Goal: Information Seeking & Learning: Learn about a topic

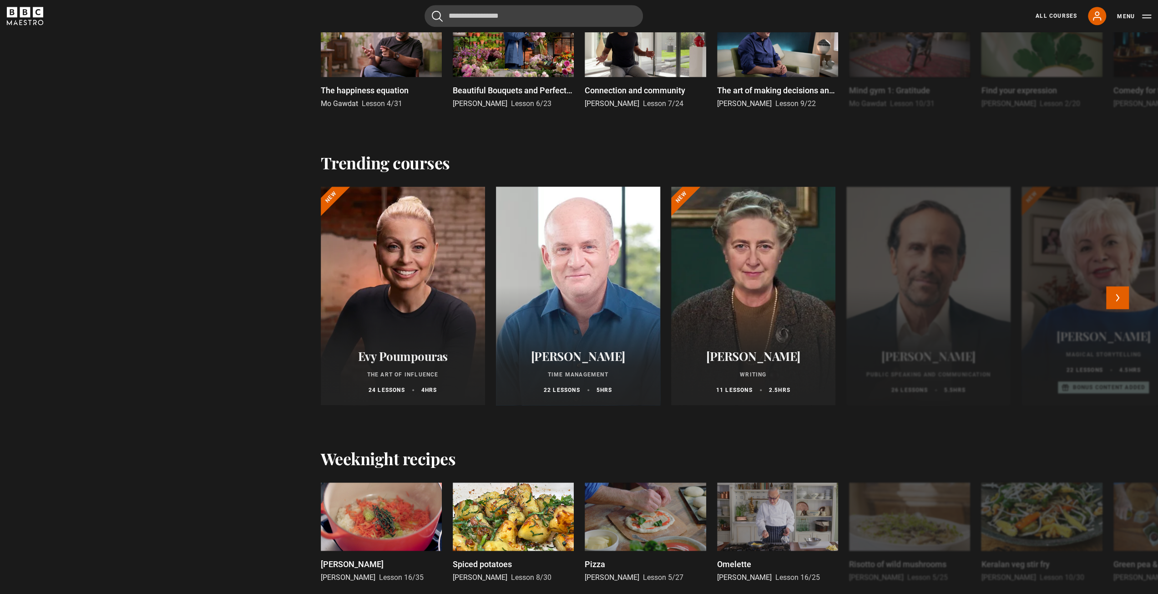
scroll to position [728, 0]
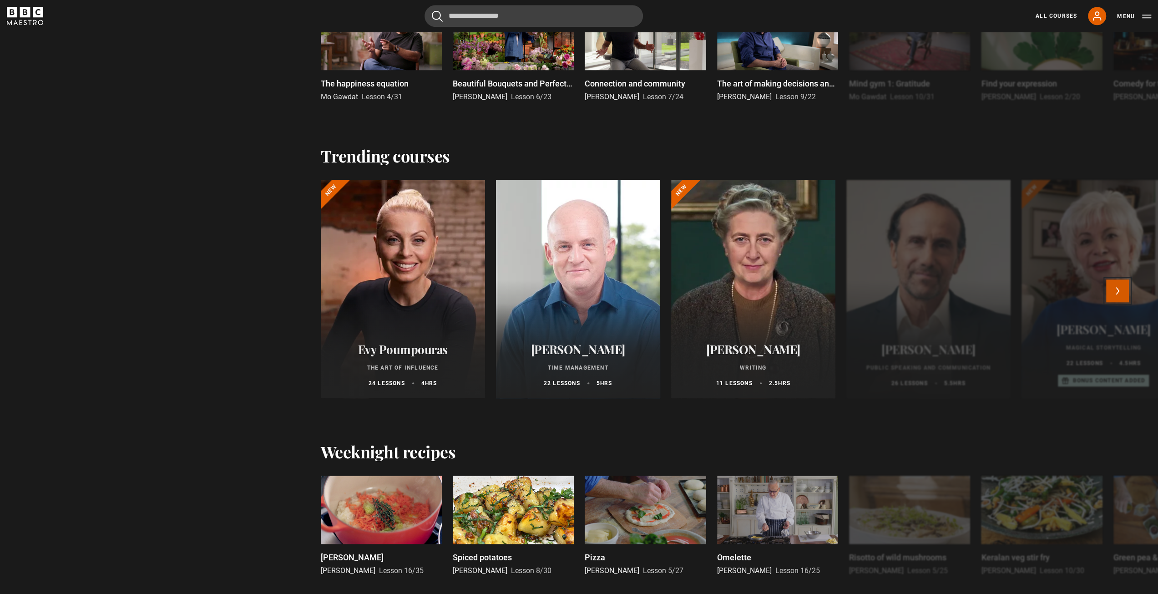
click at [1120, 292] on button "Next" at bounding box center [1117, 290] width 23 height 23
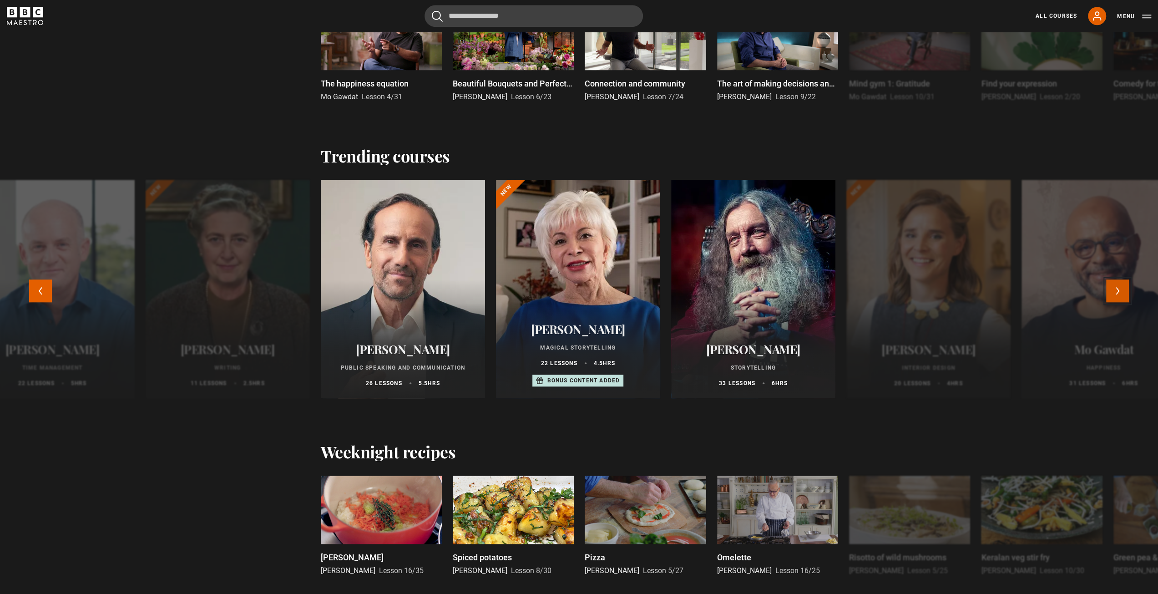
click at [1120, 292] on button "Next" at bounding box center [1117, 290] width 23 height 23
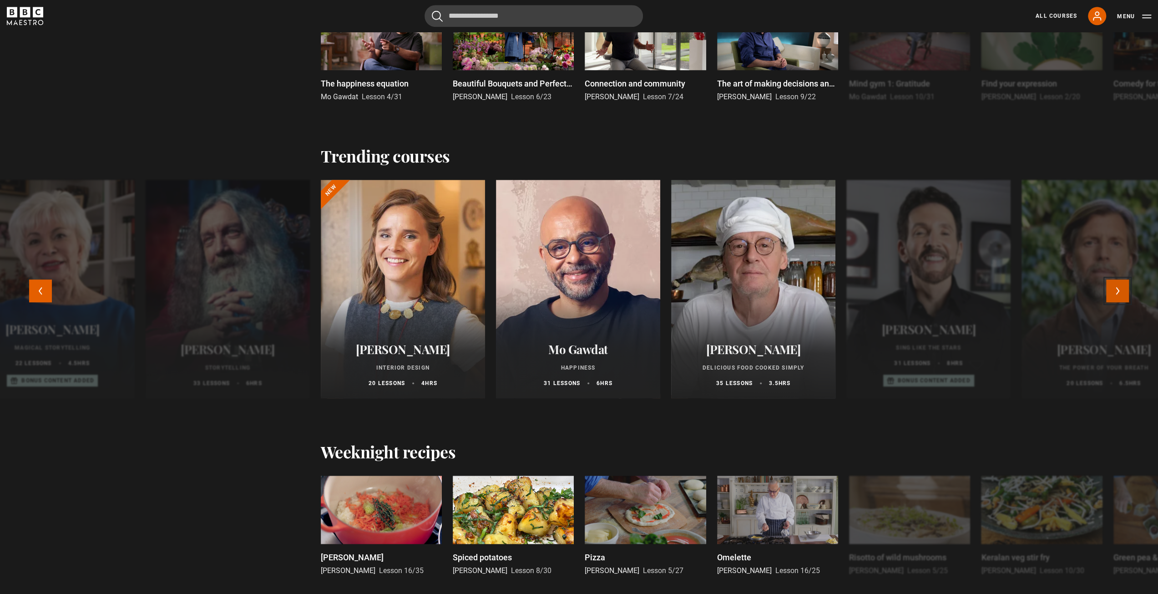
click at [1120, 292] on button "Next" at bounding box center [1117, 290] width 23 height 23
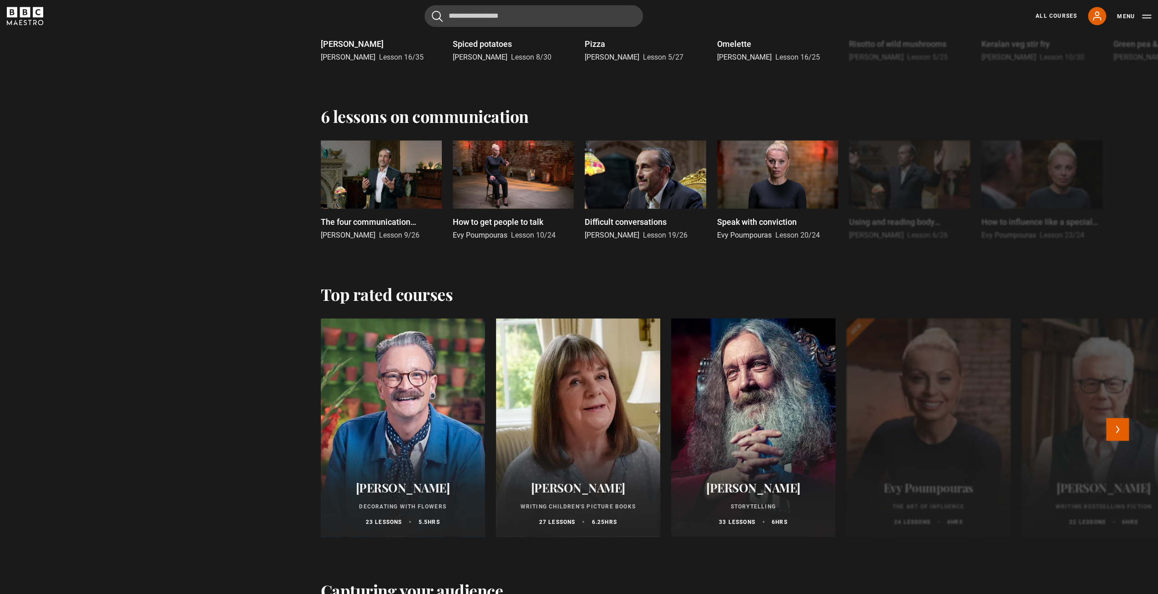
scroll to position [1320, 0]
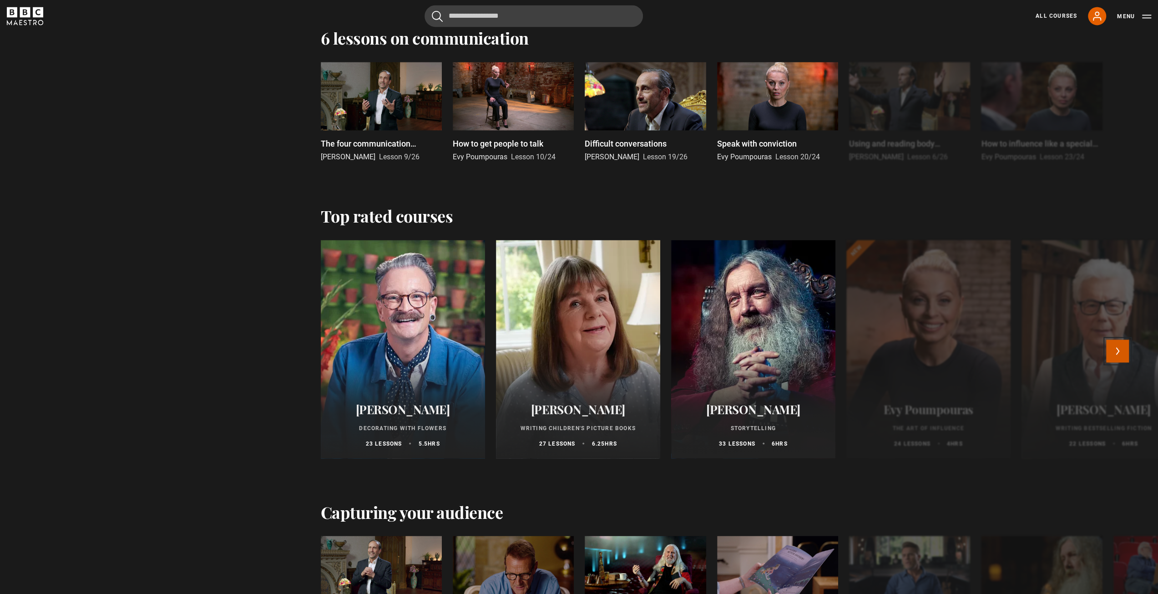
click at [1129, 359] on button "Next" at bounding box center [1117, 350] width 23 height 23
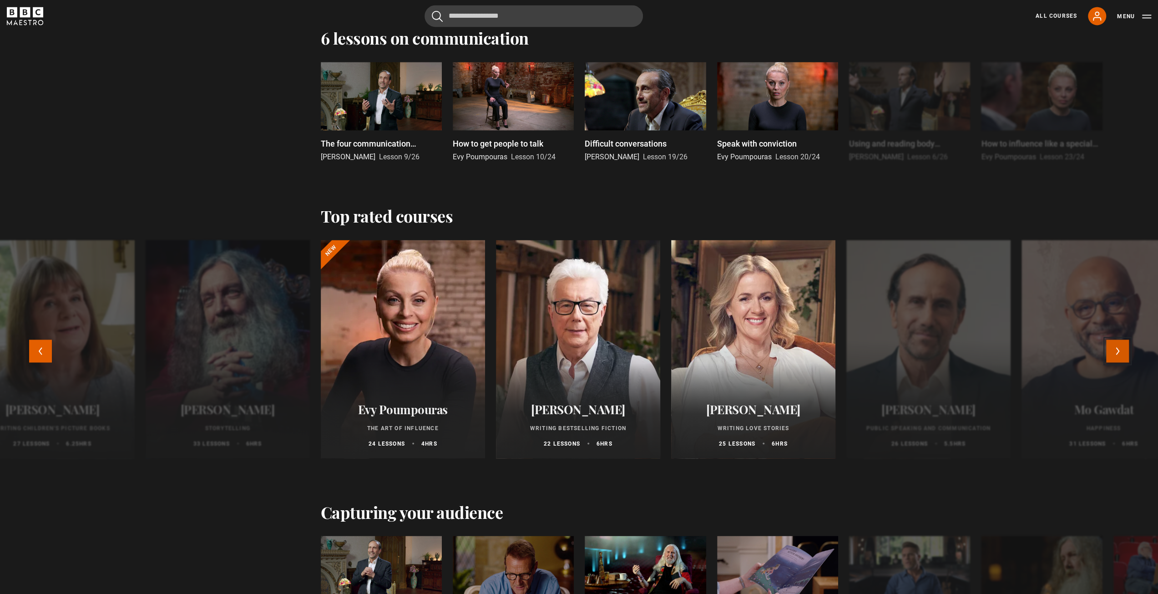
click at [1127, 355] on button "Next" at bounding box center [1117, 350] width 23 height 23
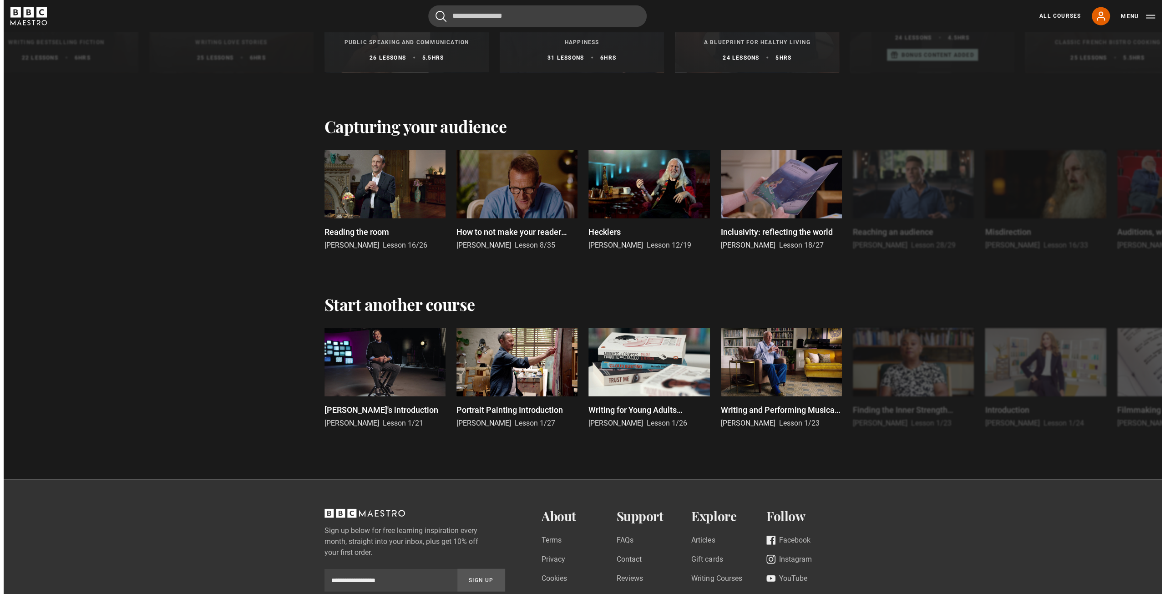
scroll to position [1775, 0]
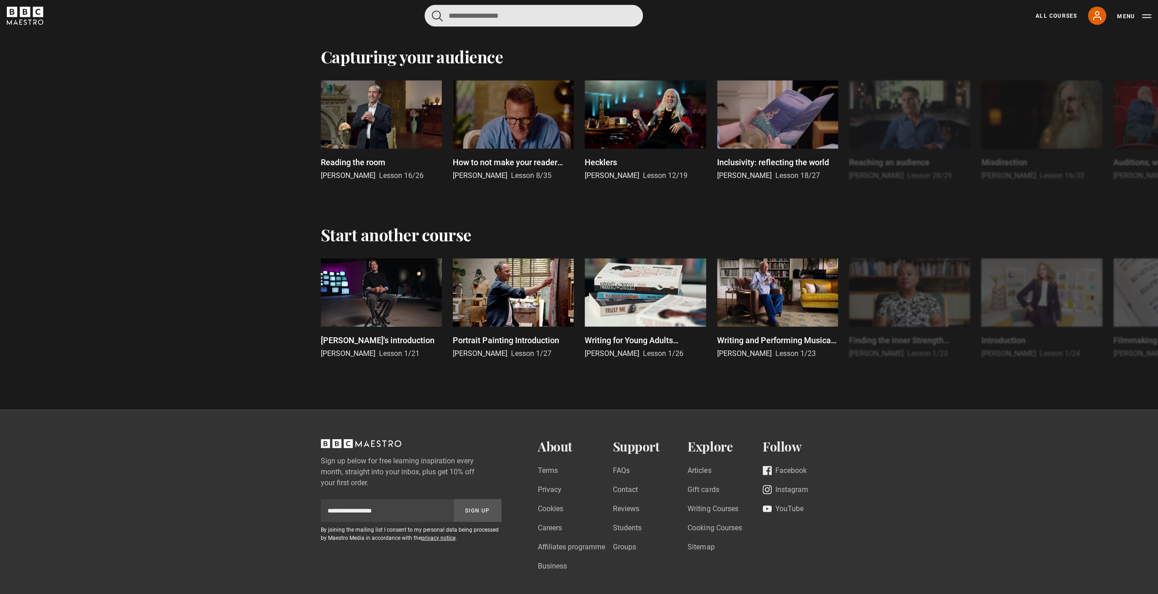
click at [581, 20] on input "Search" at bounding box center [534, 16] width 218 height 22
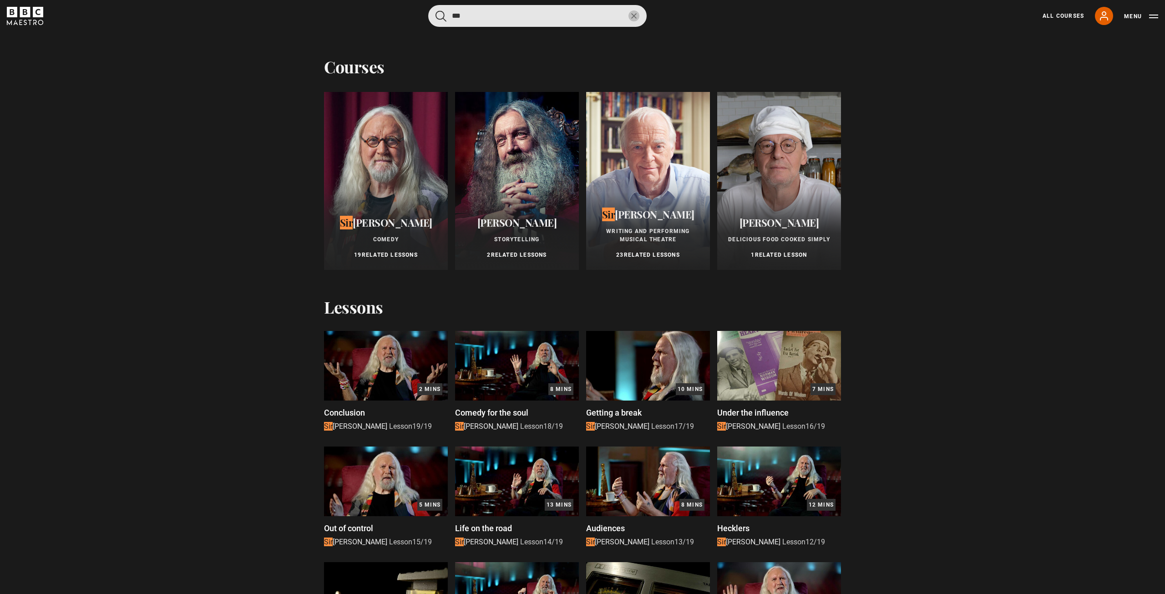
type input "***"
click at [653, 187] on div at bounding box center [648, 181] width 124 height 178
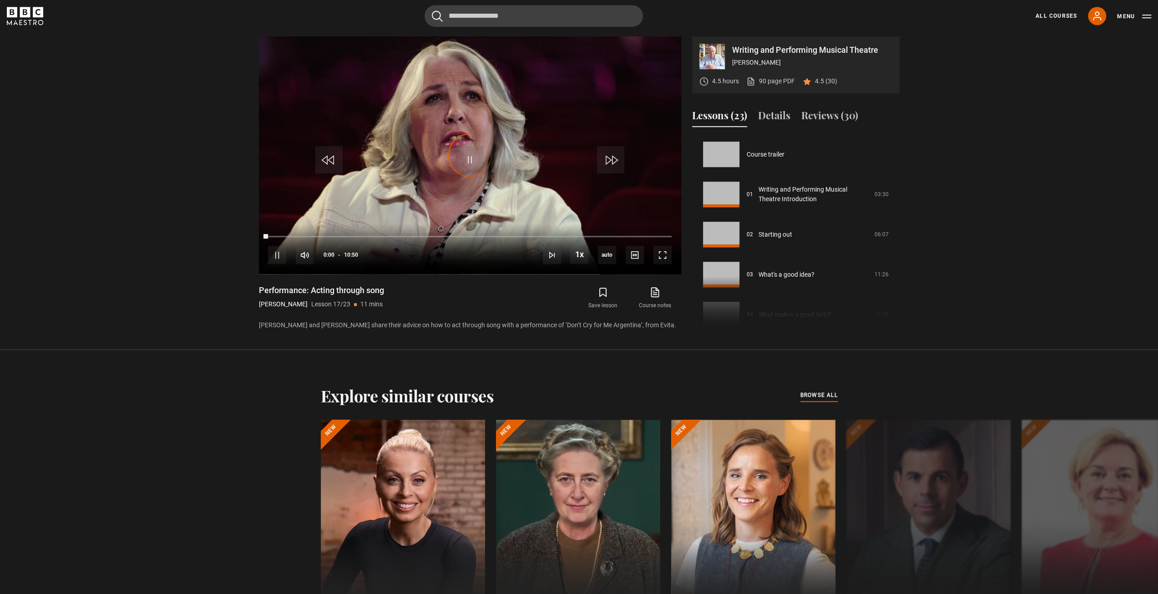
scroll to position [641, 0]
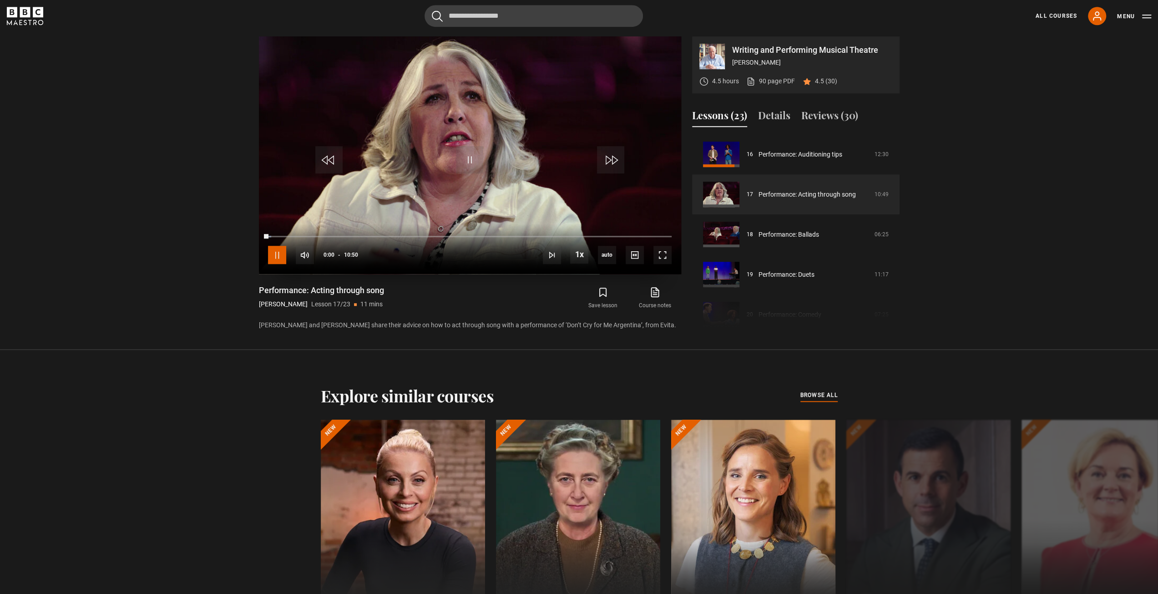
click at [282, 258] on span "Video Player" at bounding box center [277, 255] width 18 height 18
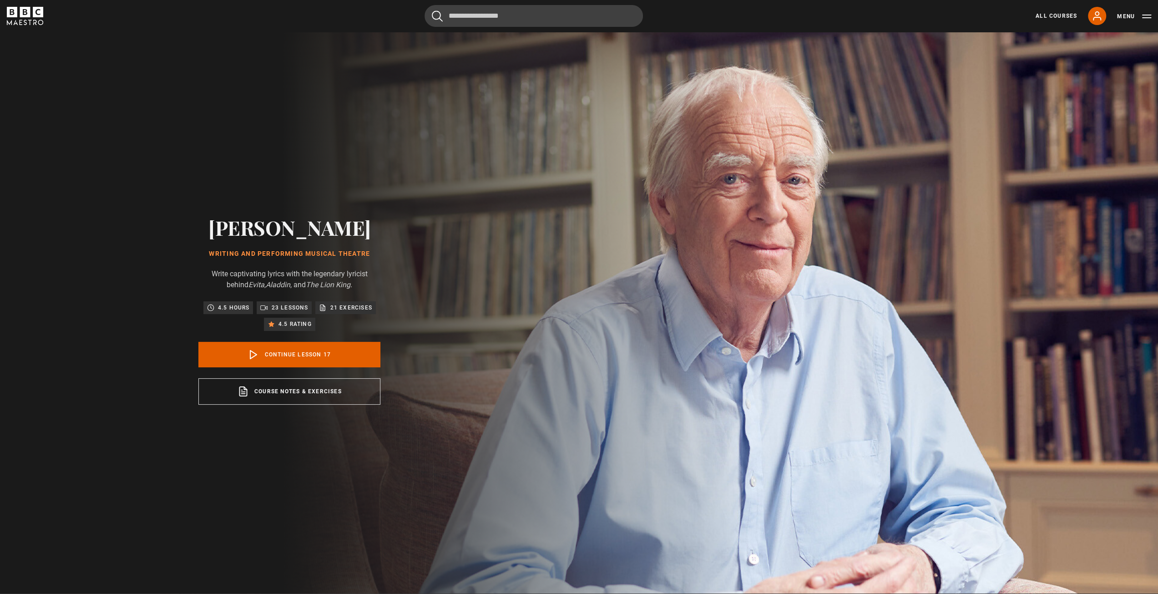
scroll to position [0, 0]
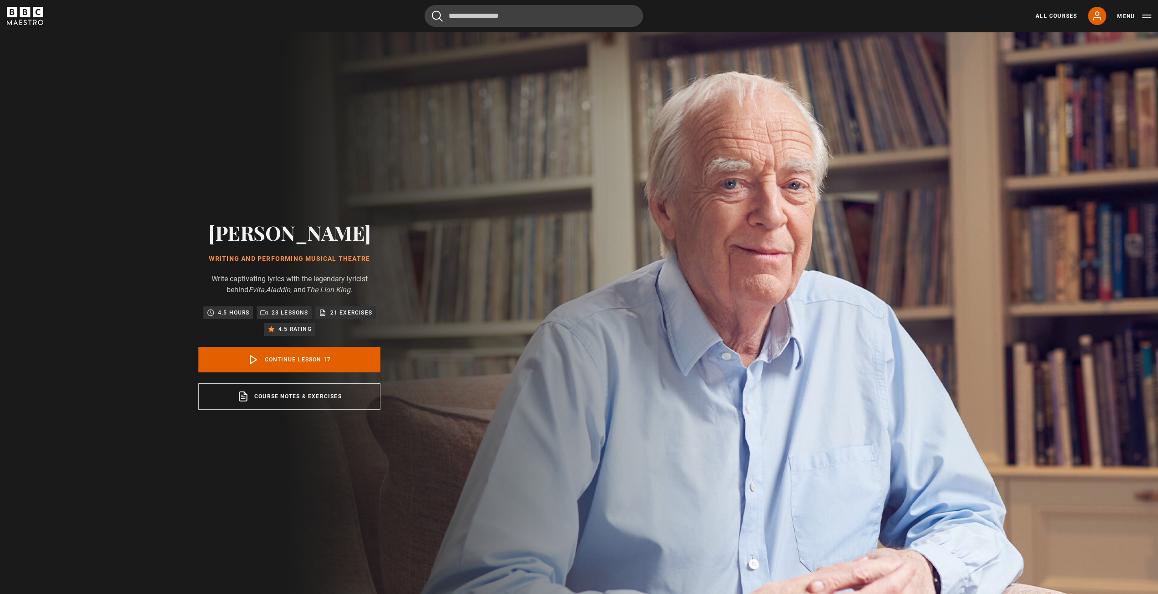
drag, startPoint x: 213, startPoint y: 469, endPoint x: 144, endPoint y: 463, distance: 69.0
click at [144, 463] on div "[PERSON_NAME] Writing and Performing Musical Theatre Write captivating lyrics w…" at bounding box center [289, 315] width 291 height 567
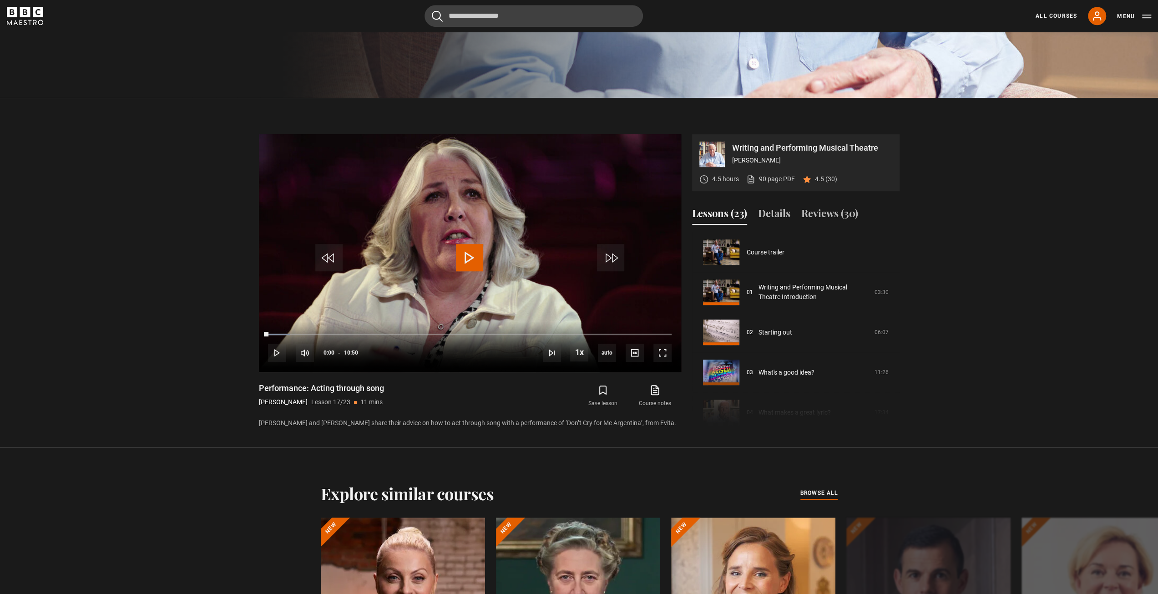
click at [444, 423] on p "[PERSON_NAME] and [PERSON_NAME] share their advice on how to act through song w…" at bounding box center [470, 423] width 422 height 10
click at [453, 422] on p "[PERSON_NAME] and [PERSON_NAME] share their advice on how to act through song w…" at bounding box center [470, 423] width 422 height 10
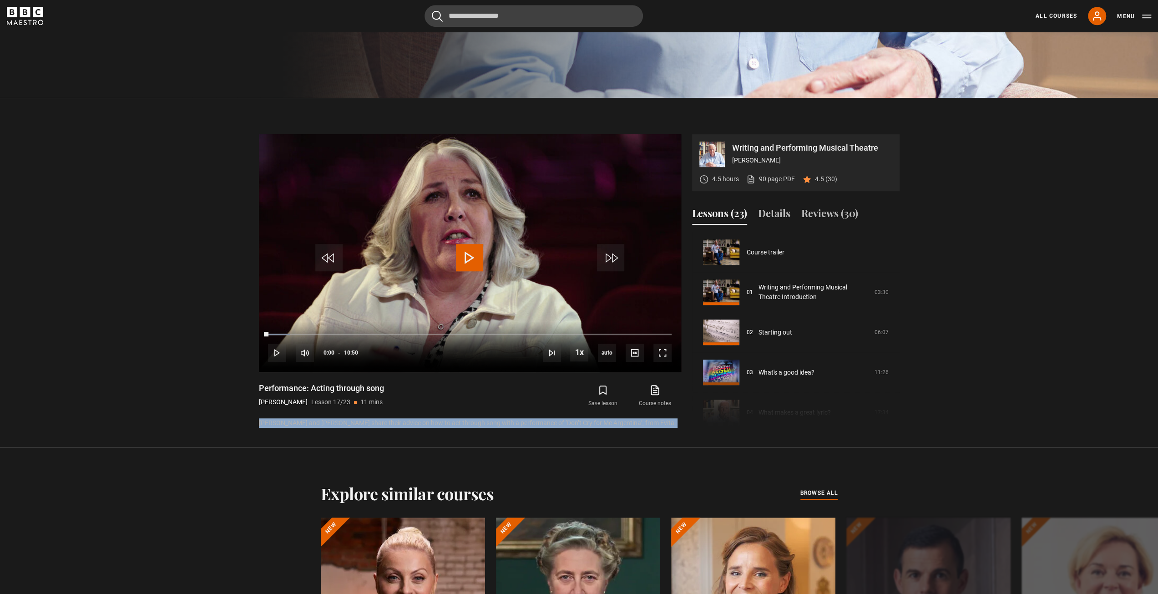
click at [454, 422] on p "[PERSON_NAME] and [PERSON_NAME] share their advice on how to act through song w…" at bounding box center [470, 423] width 422 height 10
click at [451, 433] on section "Writing and Performing Musical Theatre [PERSON_NAME] 4.5 hours 90 page PDF (ope…" at bounding box center [579, 272] width 1158 height 349
click at [447, 419] on p "[PERSON_NAME] and [PERSON_NAME] share their advice on how to act through song w…" at bounding box center [470, 423] width 422 height 10
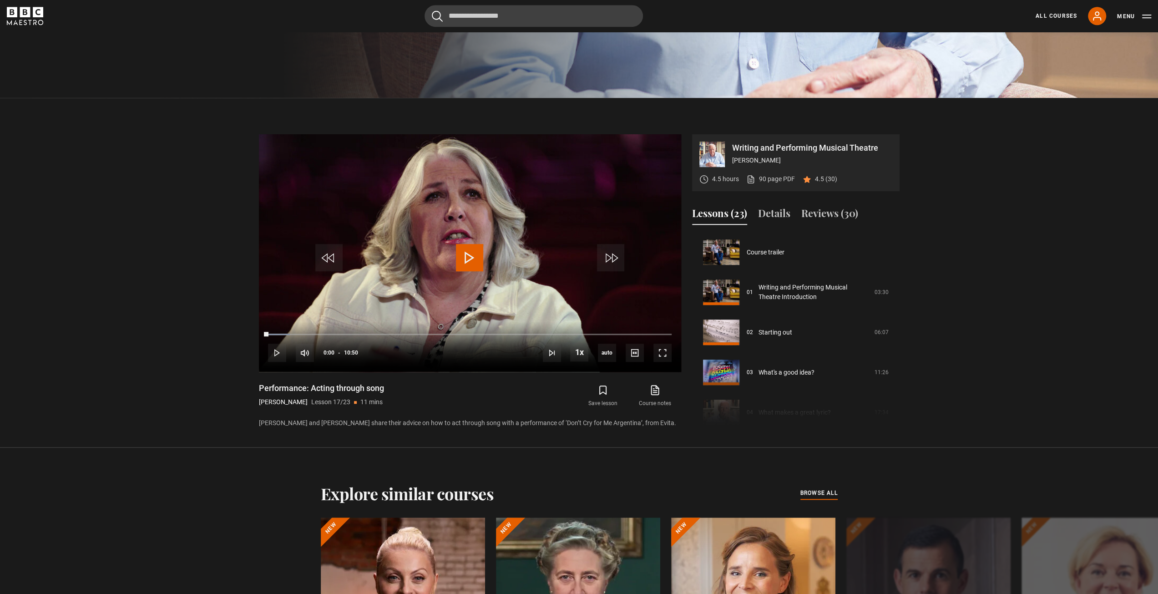
click at [447, 419] on p "[PERSON_NAME] and [PERSON_NAME] share their advice on how to act through song w…" at bounding box center [470, 423] width 422 height 10
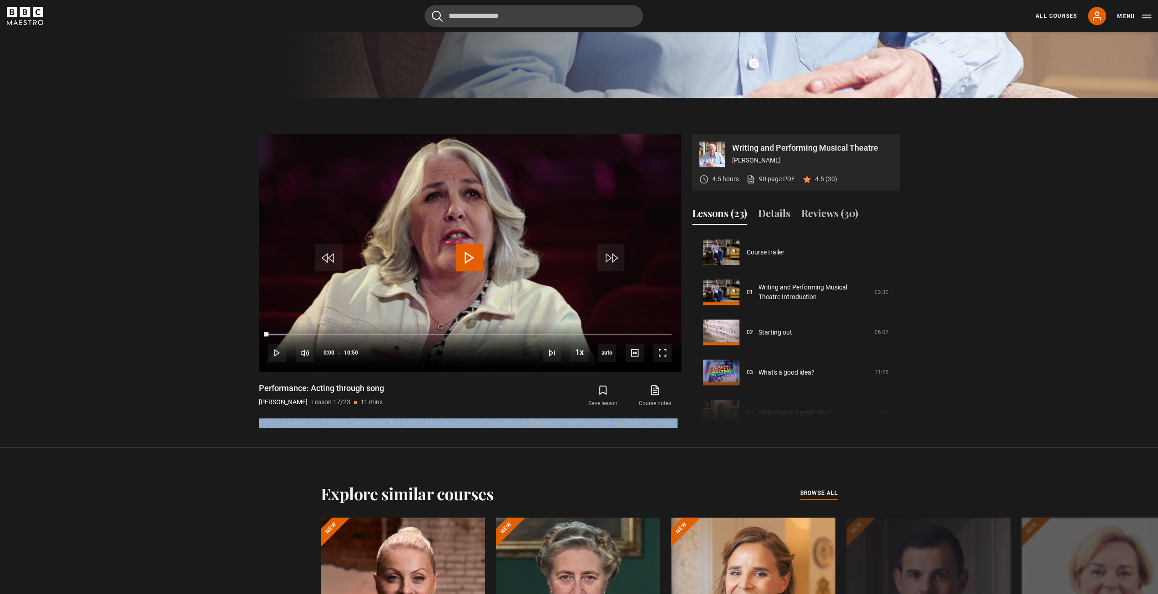
click at [447, 419] on p "[PERSON_NAME] and [PERSON_NAME] share their advice on how to act through song w…" at bounding box center [470, 423] width 422 height 10
click at [451, 430] on section "Writing and Performing Musical Theatre [PERSON_NAME] 4.5 hours 90 page PDF (ope…" at bounding box center [579, 272] width 1158 height 349
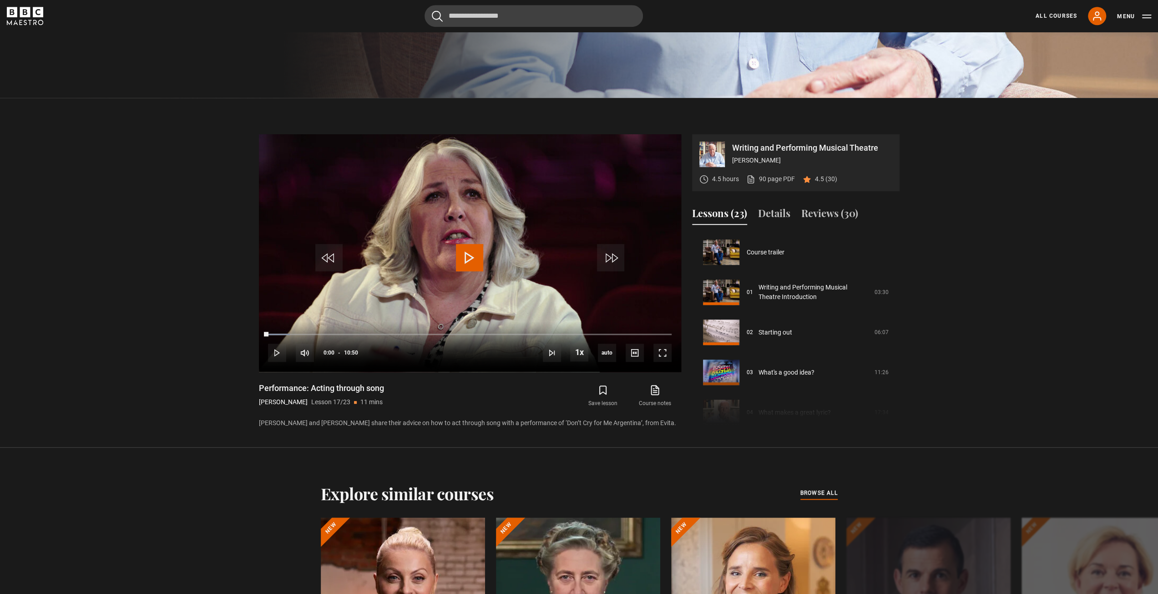
click at [466, 420] on p "[PERSON_NAME] and [PERSON_NAME] share their advice on how to act through song w…" at bounding box center [470, 423] width 422 height 10
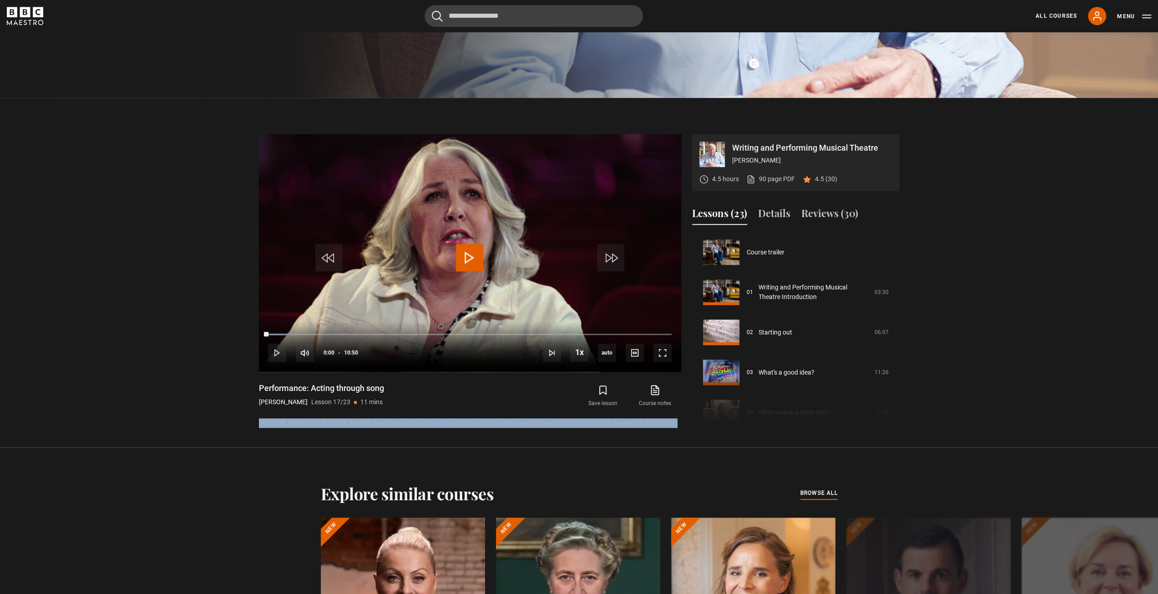
click at [466, 420] on p "[PERSON_NAME] and [PERSON_NAME] share their advice on how to act through song w…" at bounding box center [470, 423] width 422 height 10
click at [543, 429] on section "Writing and Performing Musical Theatre [PERSON_NAME] 4.5 hours 90 page PDF (ope…" at bounding box center [579, 272] width 1158 height 349
click at [541, 439] on section "Writing and Performing Musical Theatre [PERSON_NAME] 4.5 hours 90 page PDF (ope…" at bounding box center [579, 272] width 1158 height 349
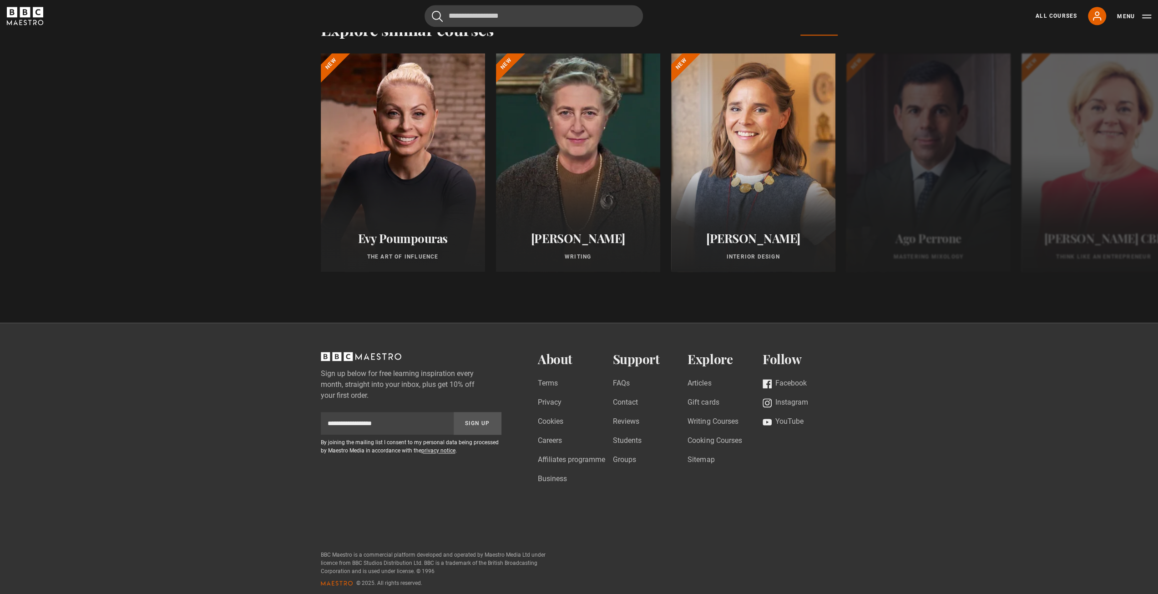
scroll to position [971, 0]
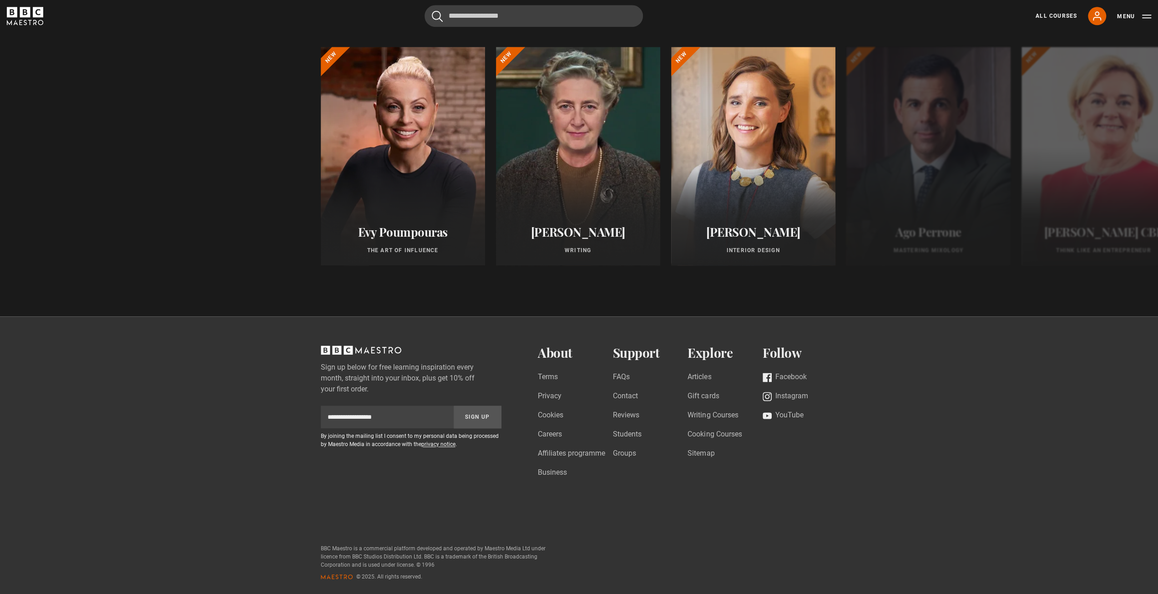
drag, startPoint x: 780, startPoint y: 565, endPoint x: 378, endPoint y: 516, distance: 405.2
click at [377, 515] on div "Sign up below for free learning inspiration every month, straight into your inb…" at bounding box center [579, 462] width 586 height 235
click at [466, 572] on div "© 2025. All rights reserved." at bounding box center [435, 576] width 228 height 8
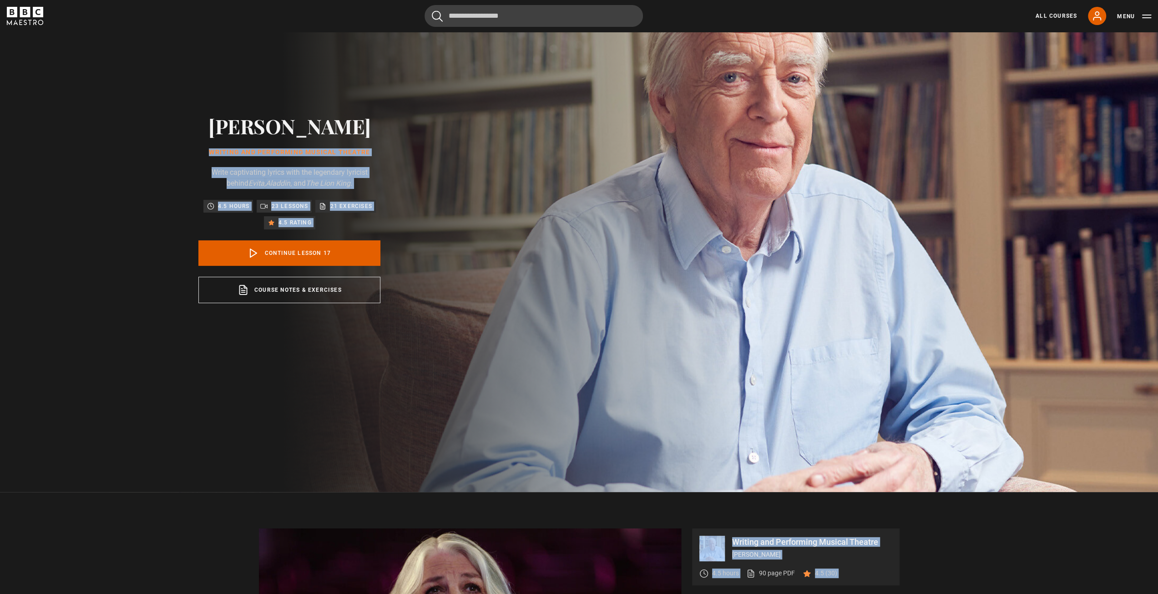
scroll to position [0, 0]
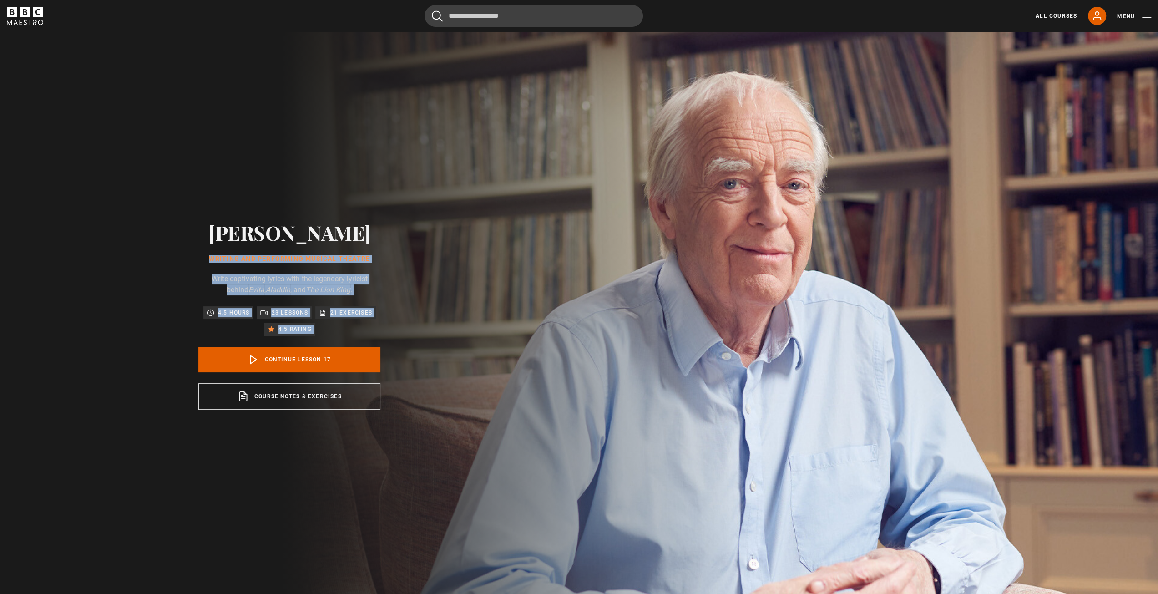
drag, startPoint x: 468, startPoint y: 568, endPoint x: 212, endPoint y: 184, distance: 462.3
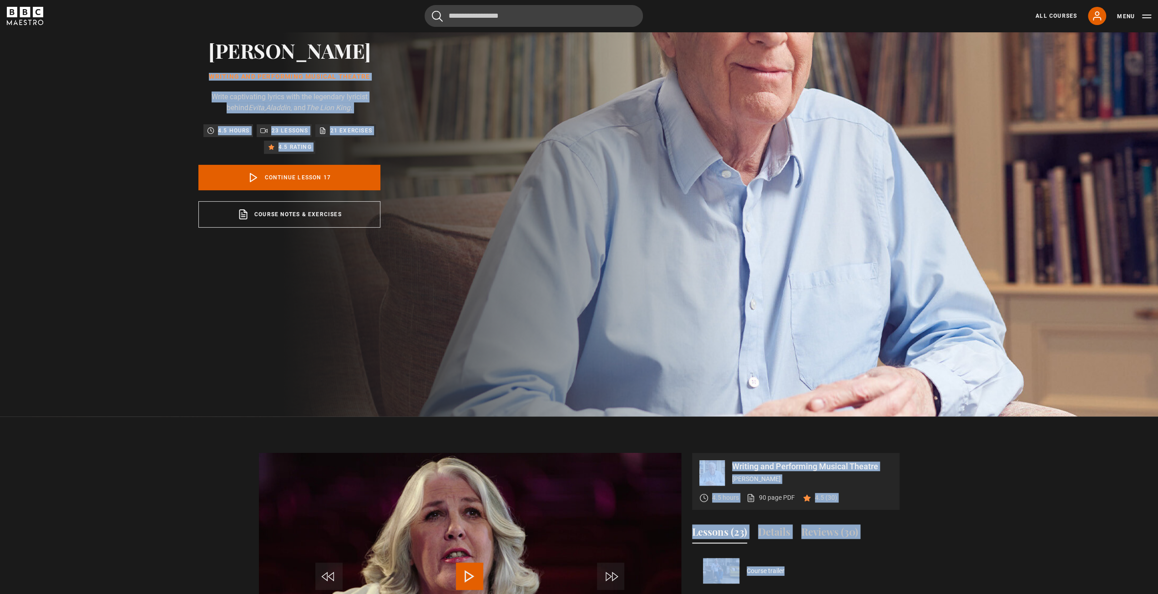
click at [177, 474] on section "Writing and Performing Musical Theatre [PERSON_NAME] 4.5 hours 90 page PDF (ope…" at bounding box center [579, 590] width 1158 height 349
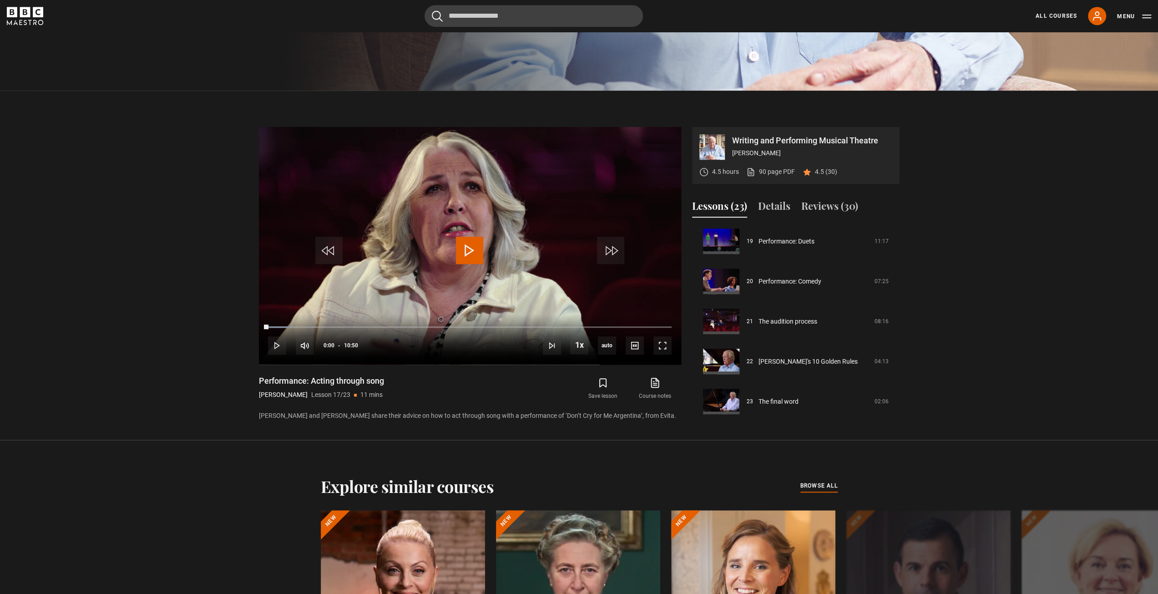
scroll to position [410, 0]
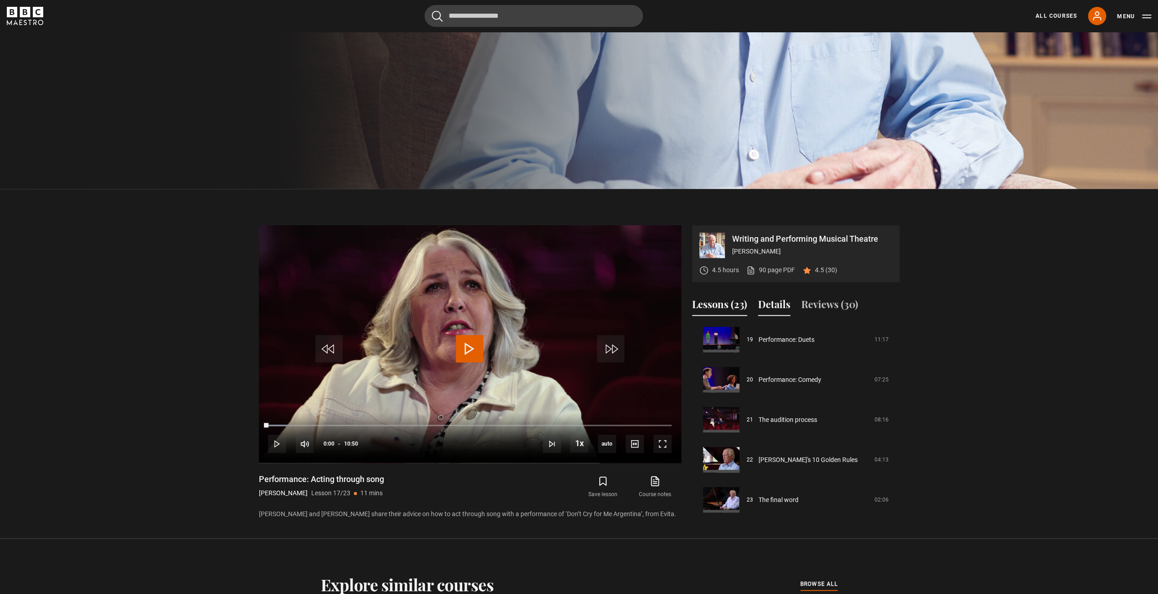
click at [766, 302] on button "Details" at bounding box center [774, 306] width 32 height 19
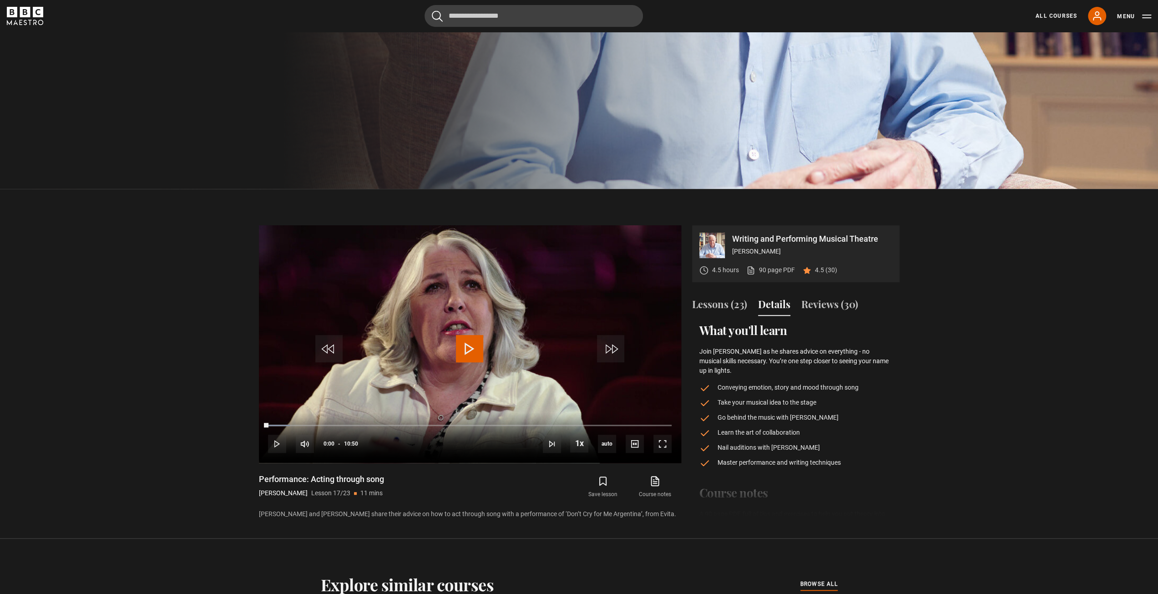
drag, startPoint x: 868, startPoint y: 354, endPoint x: 792, endPoint y: 346, distance: 76.4
click at [792, 346] on div "What you'll learn Join [PERSON_NAME] as he shares advice on everything - no mus…" at bounding box center [795, 395] width 193 height 144
click at [792, 349] on p "Join [PERSON_NAME] as he shares advice on everything - no musical skills necess…" at bounding box center [795, 361] width 193 height 29
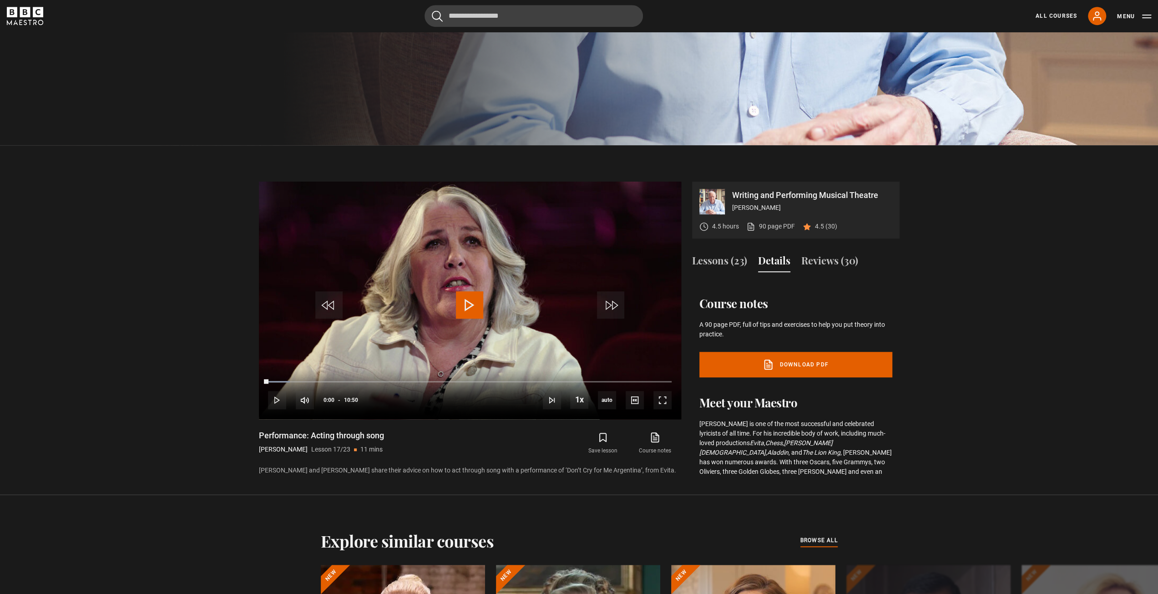
scroll to position [455, 0]
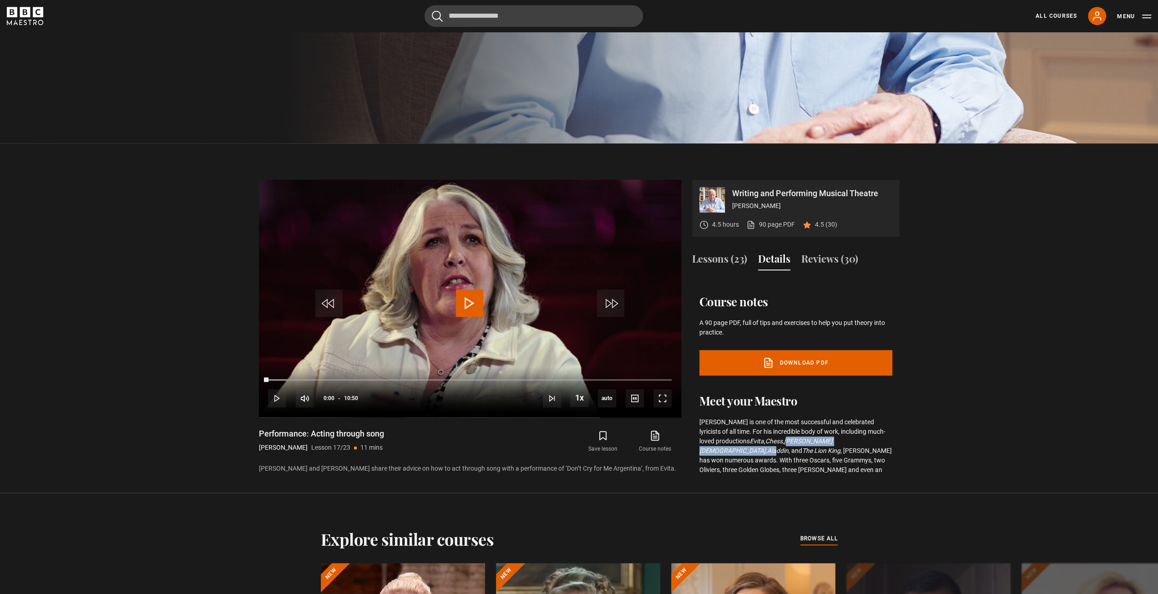
drag, startPoint x: 794, startPoint y: 431, endPoint x: 849, endPoint y: 431, distance: 55.5
click at [849, 431] on p "[PERSON_NAME] is one of the most successful and celebrated lyricists of all tim…" at bounding box center [795, 455] width 193 height 76
drag, startPoint x: 756, startPoint y: 440, endPoint x: 826, endPoint y: 441, distance: 70.1
click at [826, 441] on p "[PERSON_NAME] is one of the most successful and celebrated lyricists of all tim…" at bounding box center [795, 455] width 193 height 76
click at [858, 443] on p "[PERSON_NAME] is one of the most successful and celebrated lyricists of all tim…" at bounding box center [795, 455] width 193 height 76
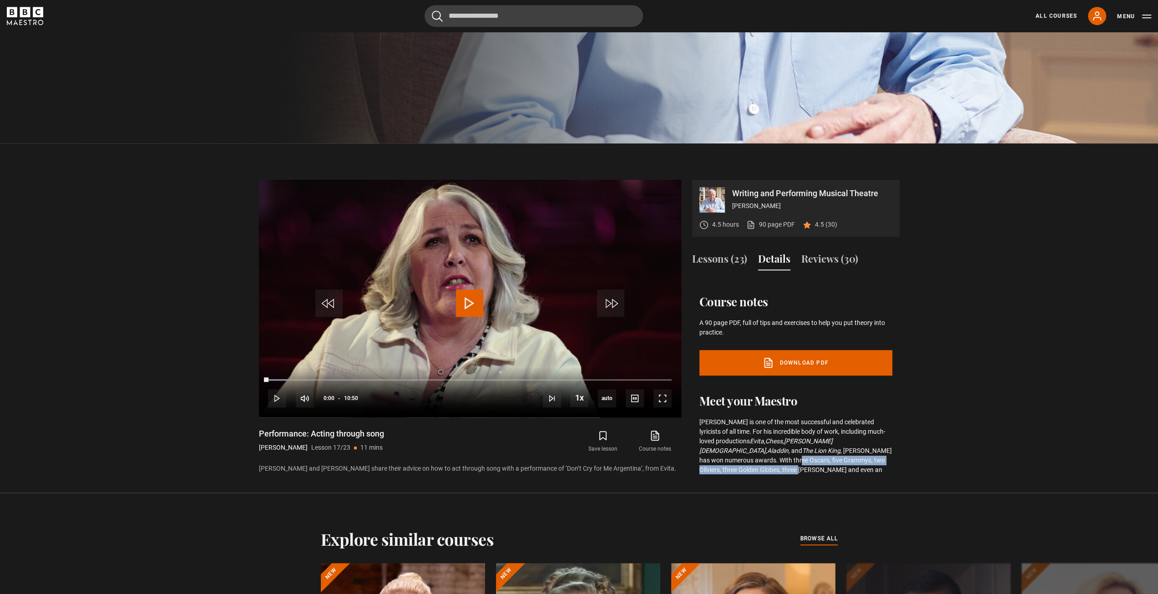
drag, startPoint x: 871, startPoint y: 442, endPoint x: 871, endPoint y: 450, distance: 7.7
click at [871, 450] on p "[PERSON_NAME] is one of the most successful and celebrated lyricists of all tim…" at bounding box center [795, 455] width 193 height 76
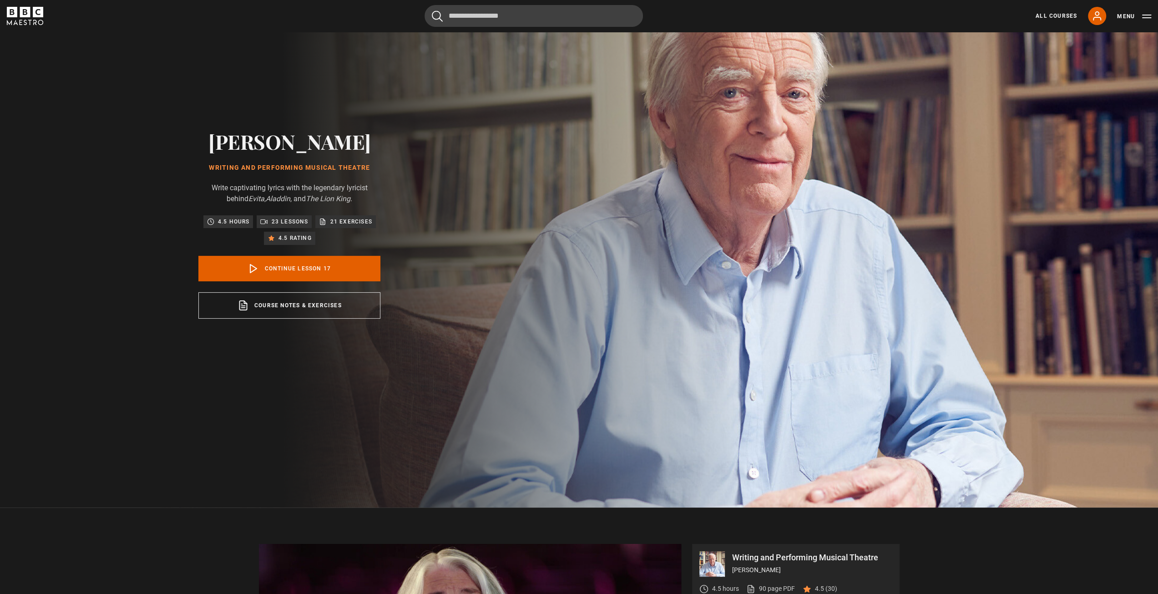
scroll to position [0, 0]
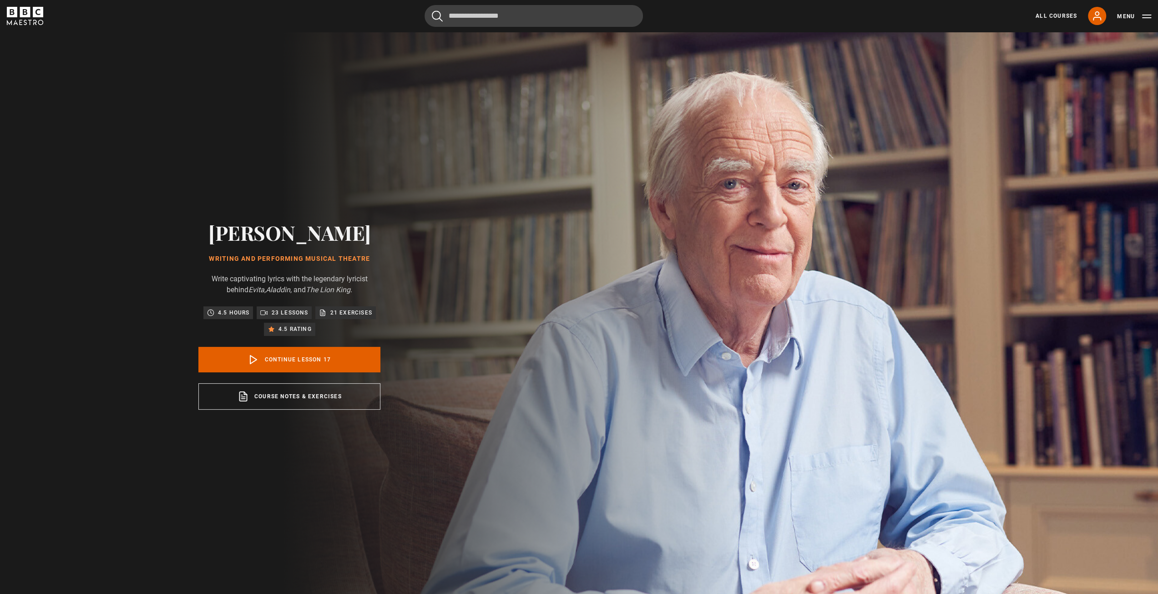
click at [336, 292] on icon "The Lion King" at bounding box center [328, 289] width 45 height 9
click at [337, 292] on icon "The Lion King" at bounding box center [328, 289] width 45 height 9
click at [476, 314] on div "[PERSON_NAME] Writing and Performing Musical Theatre Write captivating lyrics w…" at bounding box center [289, 315] width 579 height 567
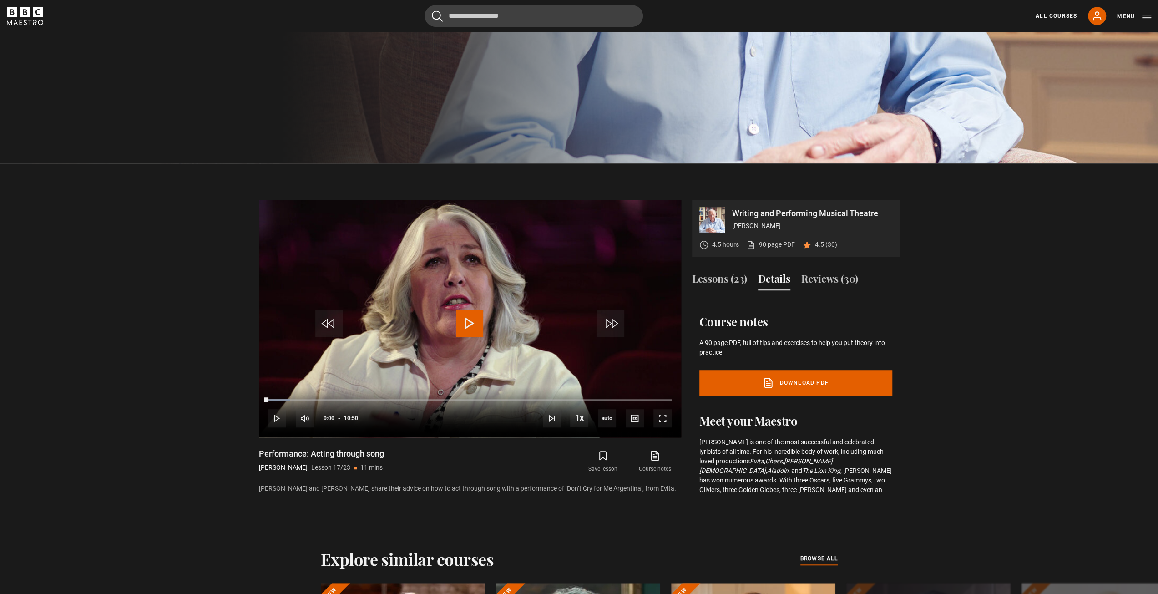
scroll to position [410, 0]
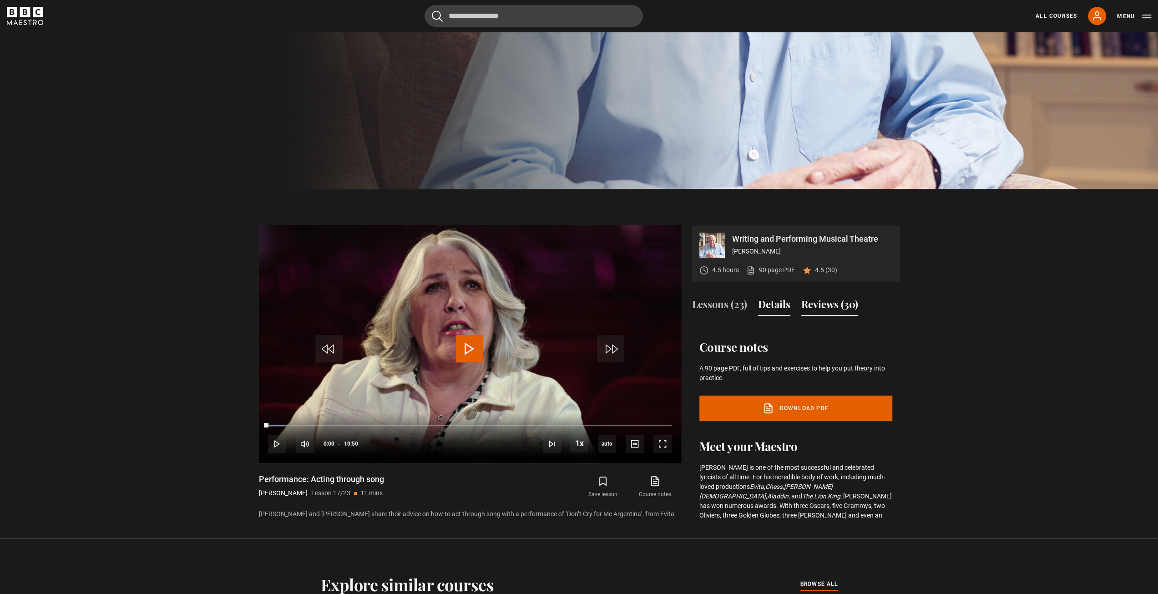
click at [841, 308] on button "Reviews (30)" at bounding box center [829, 306] width 57 height 19
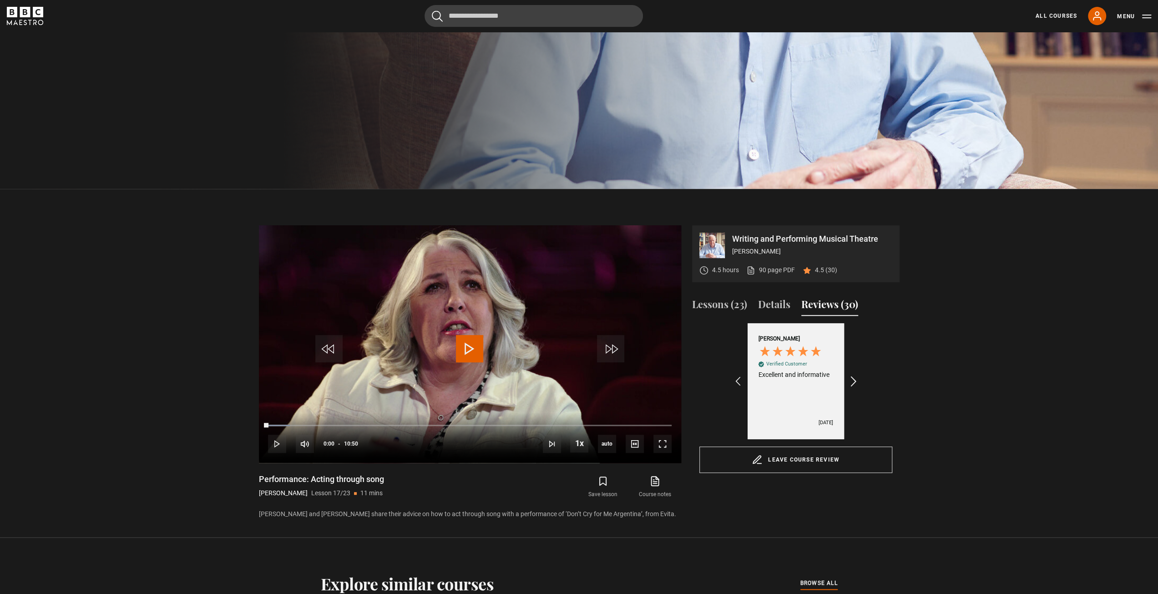
click at [855, 383] on icon "REVIEWS.io Carousel Scroll Right" at bounding box center [853, 381] width 13 height 13
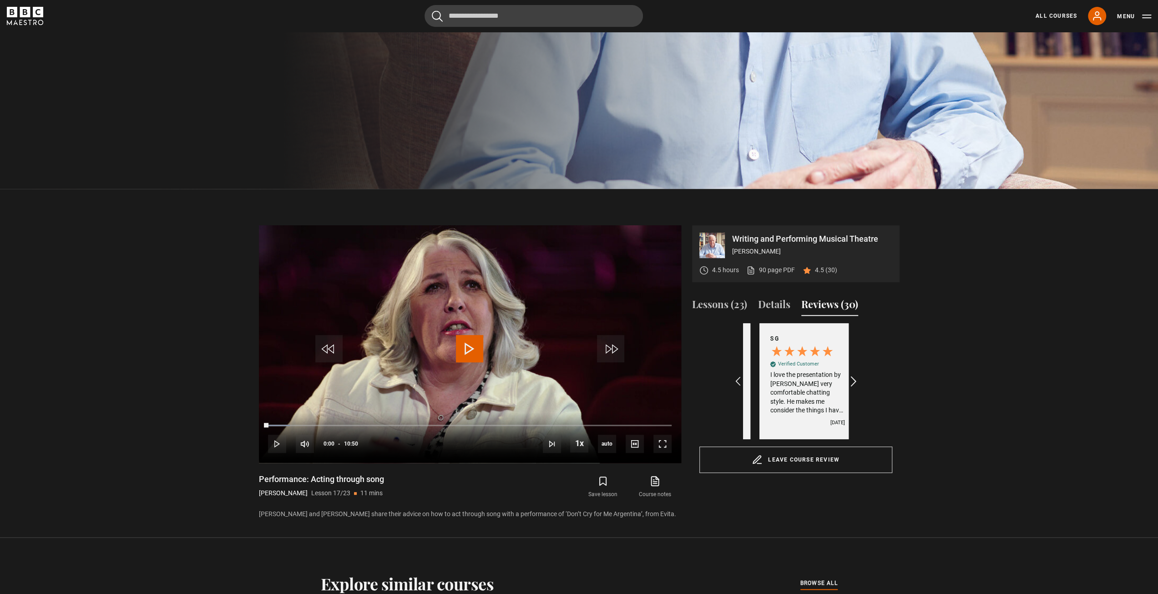
scroll to position [0, 211]
click at [891, 385] on div "Excellent 4.5 average 707 reviews [PERSON_NAME] Verified Customer Excellent and…" at bounding box center [795, 381] width 193 height 116
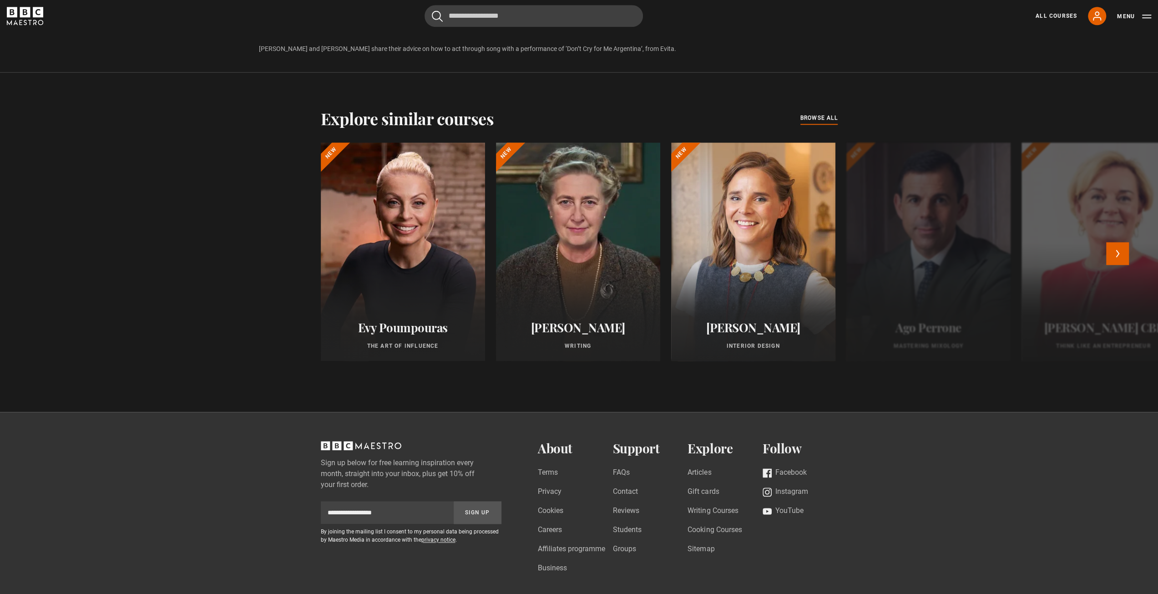
scroll to position [697, 0]
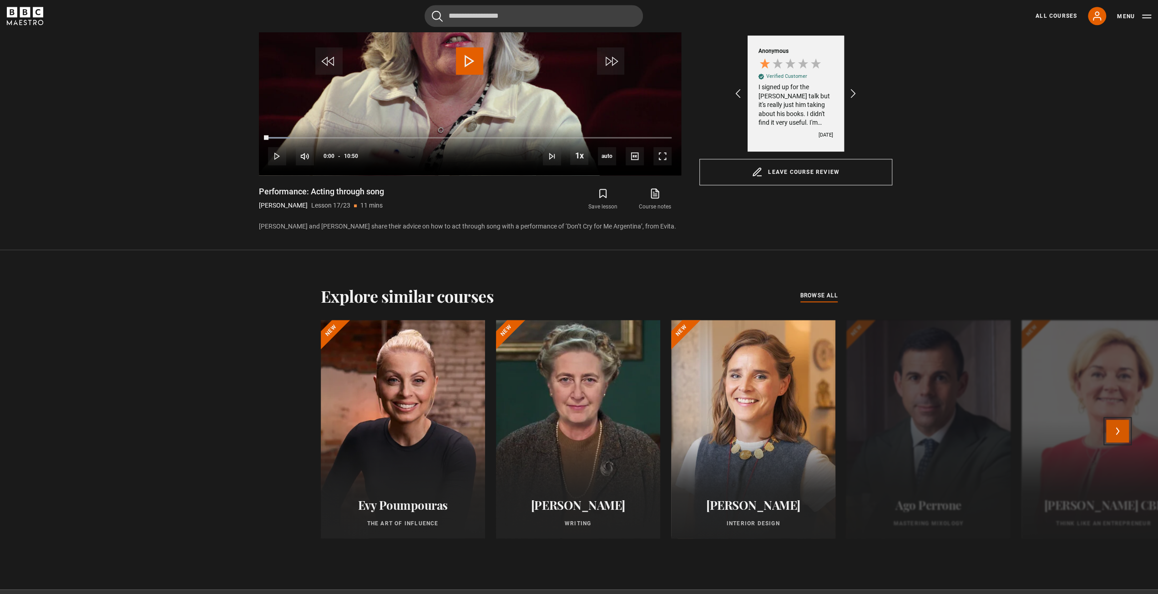
click at [1118, 428] on button "Next" at bounding box center [1117, 431] width 23 height 23
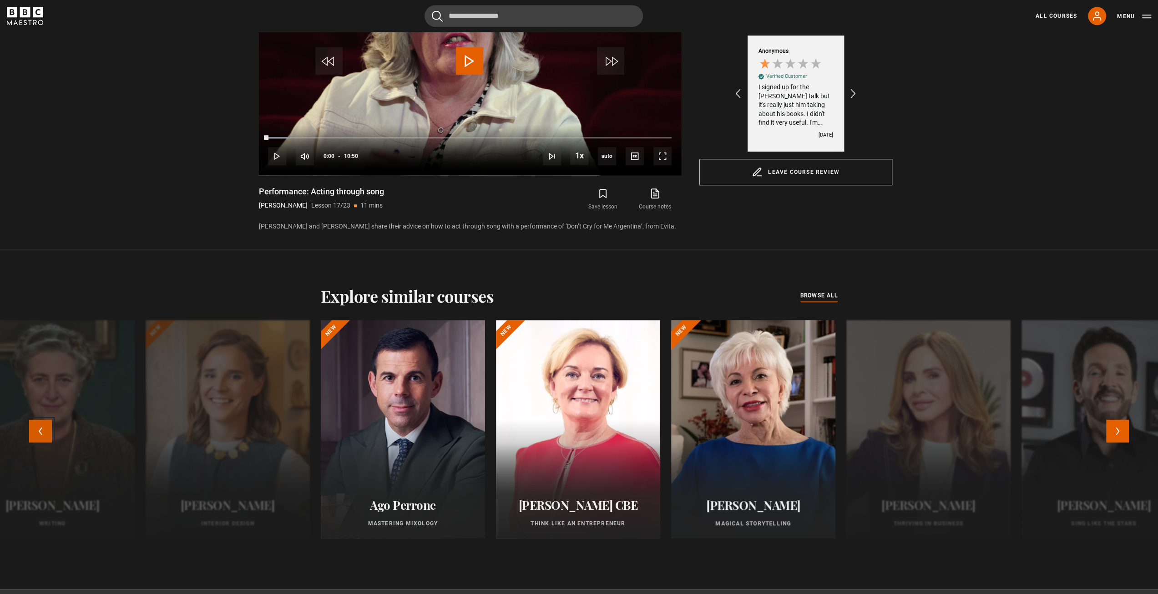
click at [38, 426] on button "Previous" at bounding box center [40, 431] width 23 height 23
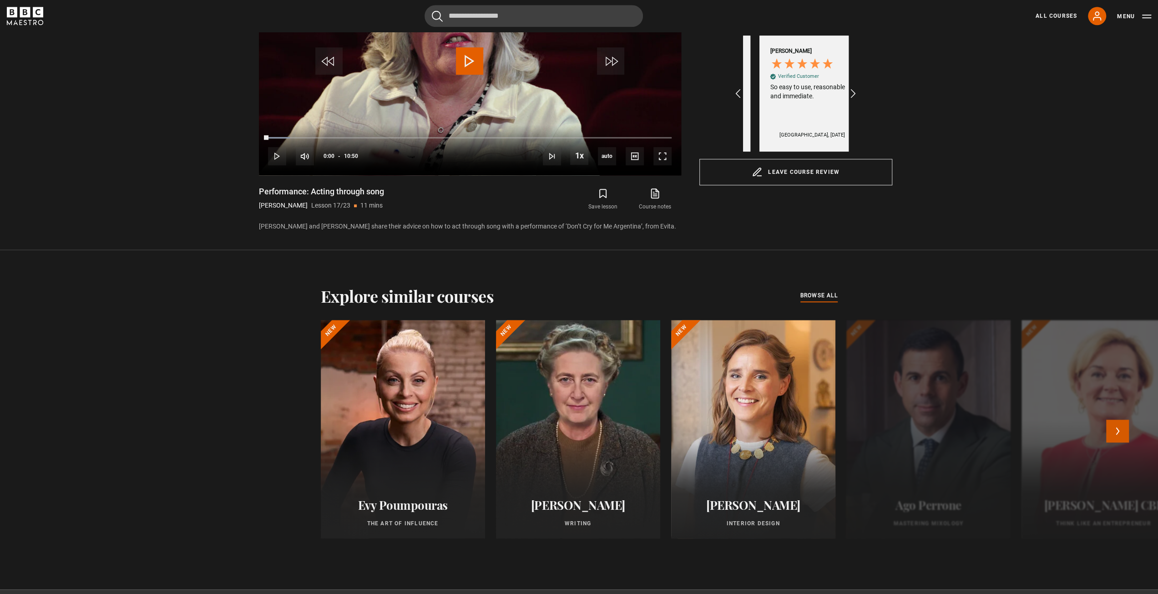
scroll to position [0, 422]
click at [1120, 429] on button "Next" at bounding box center [1117, 431] width 23 height 23
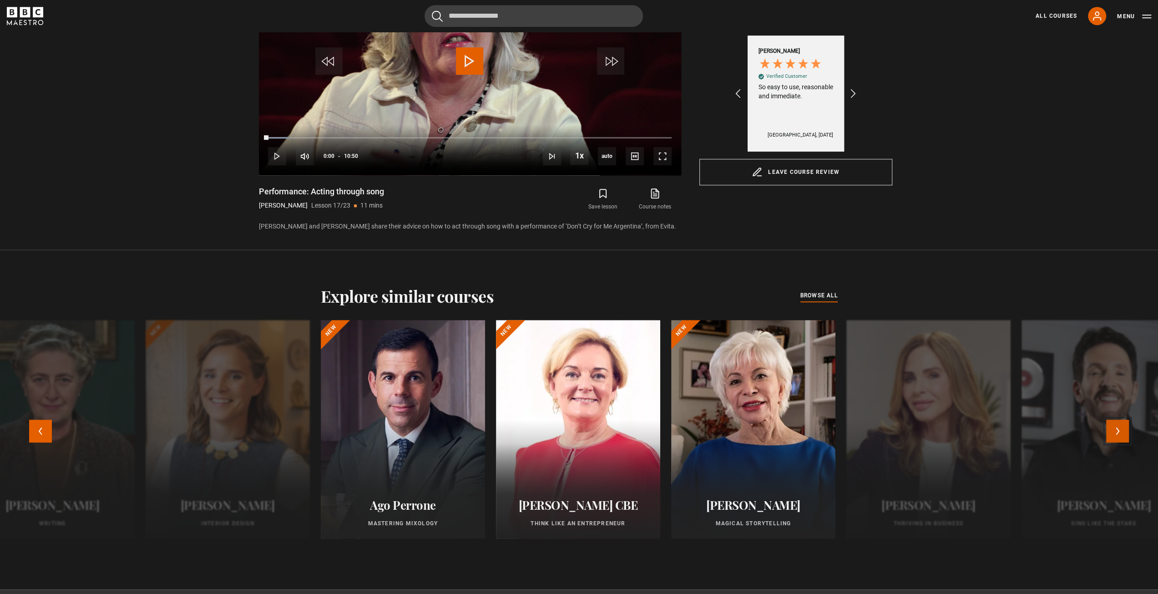
click at [1120, 429] on button "Next" at bounding box center [1117, 431] width 23 height 23
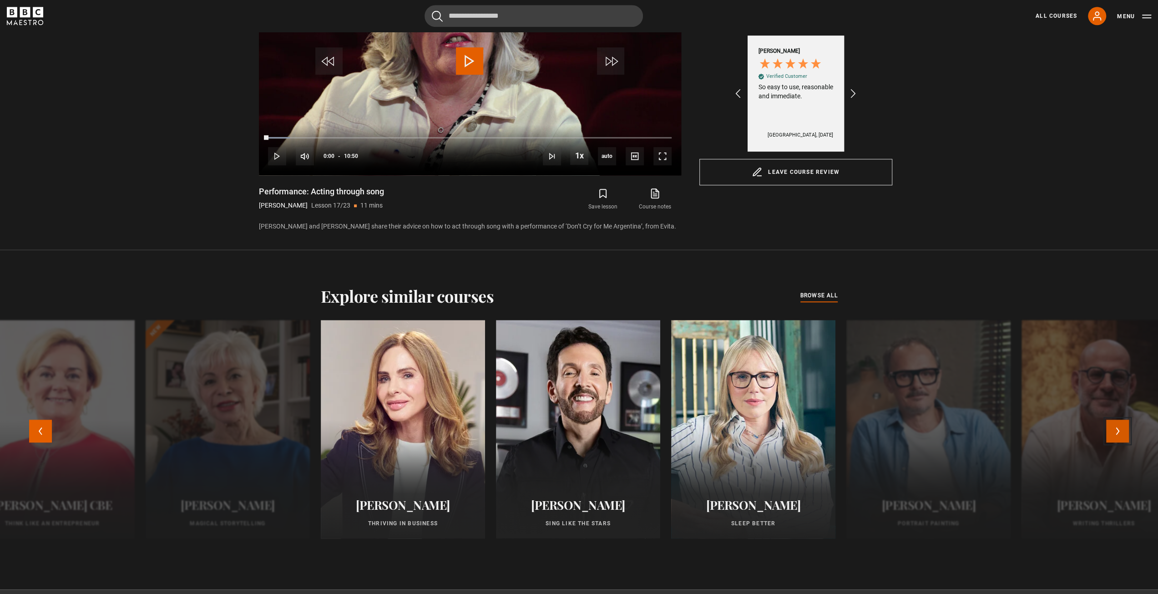
click at [1116, 430] on button "Next" at bounding box center [1117, 431] width 23 height 23
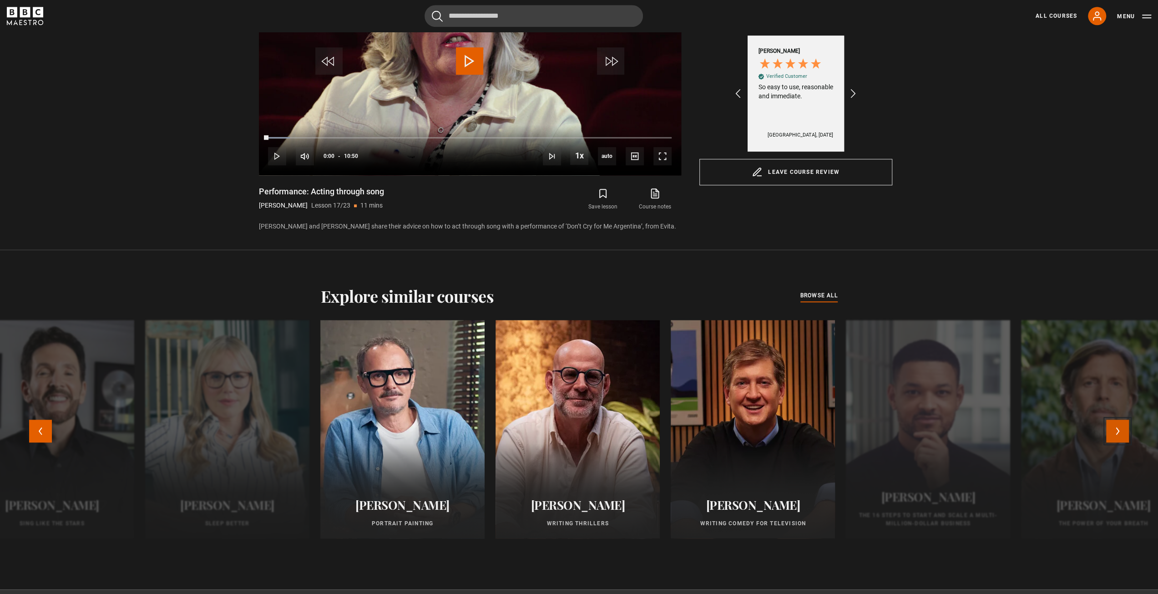
click at [1127, 436] on button "Next" at bounding box center [1117, 431] width 23 height 23
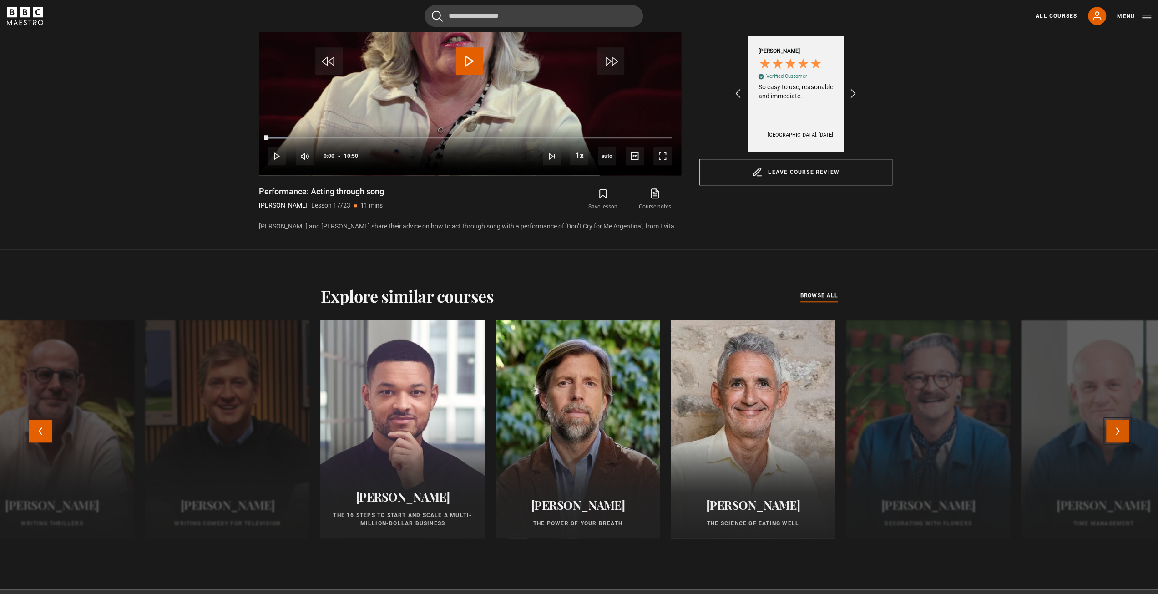
click at [1127, 436] on button "Next" at bounding box center [1117, 431] width 23 height 23
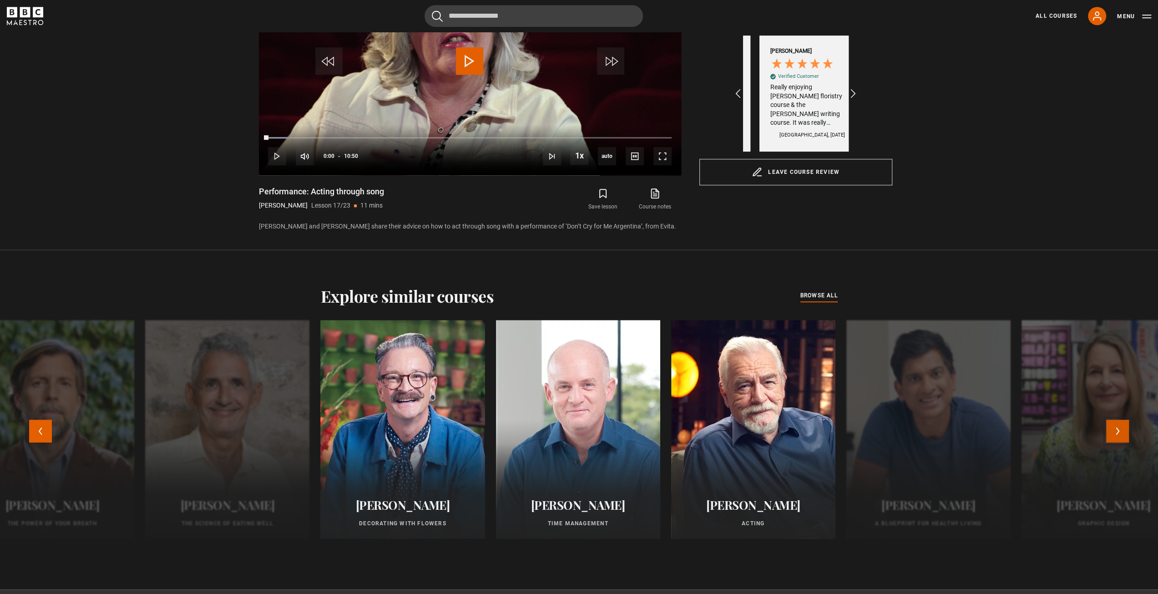
scroll to position [0, 528]
click at [1122, 430] on button "Next" at bounding box center [1117, 431] width 23 height 23
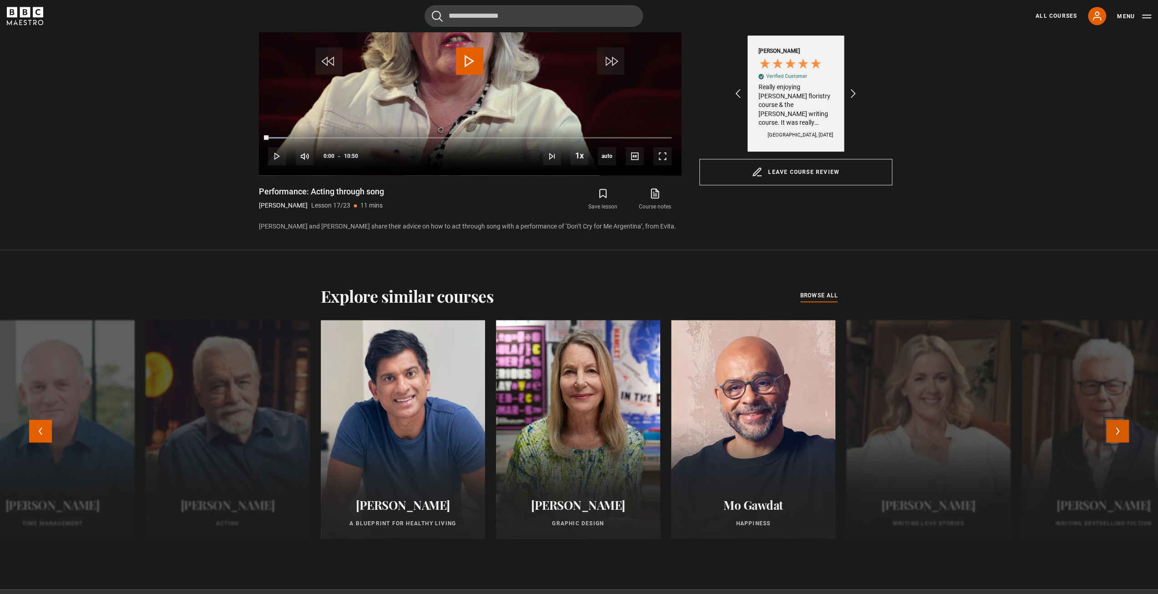
click at [1121, 429] on button "Next" at bounding box center [1117, 431] width 23 height 23
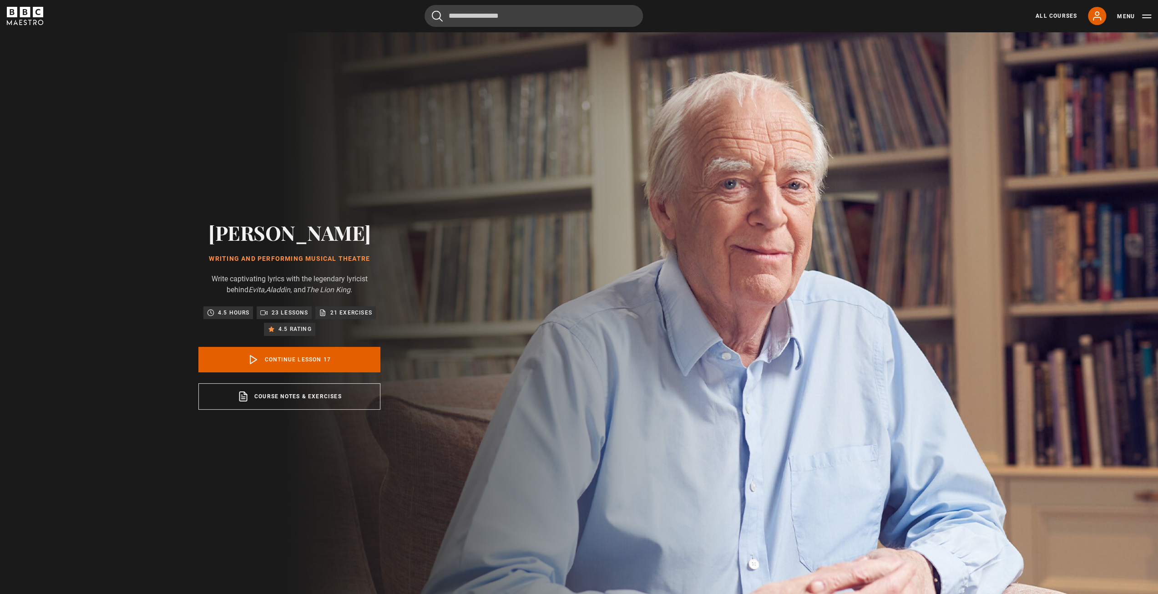
scroll to position [0, 633]
